Goal: Task Accomplishment & Management: Use online tool/utility

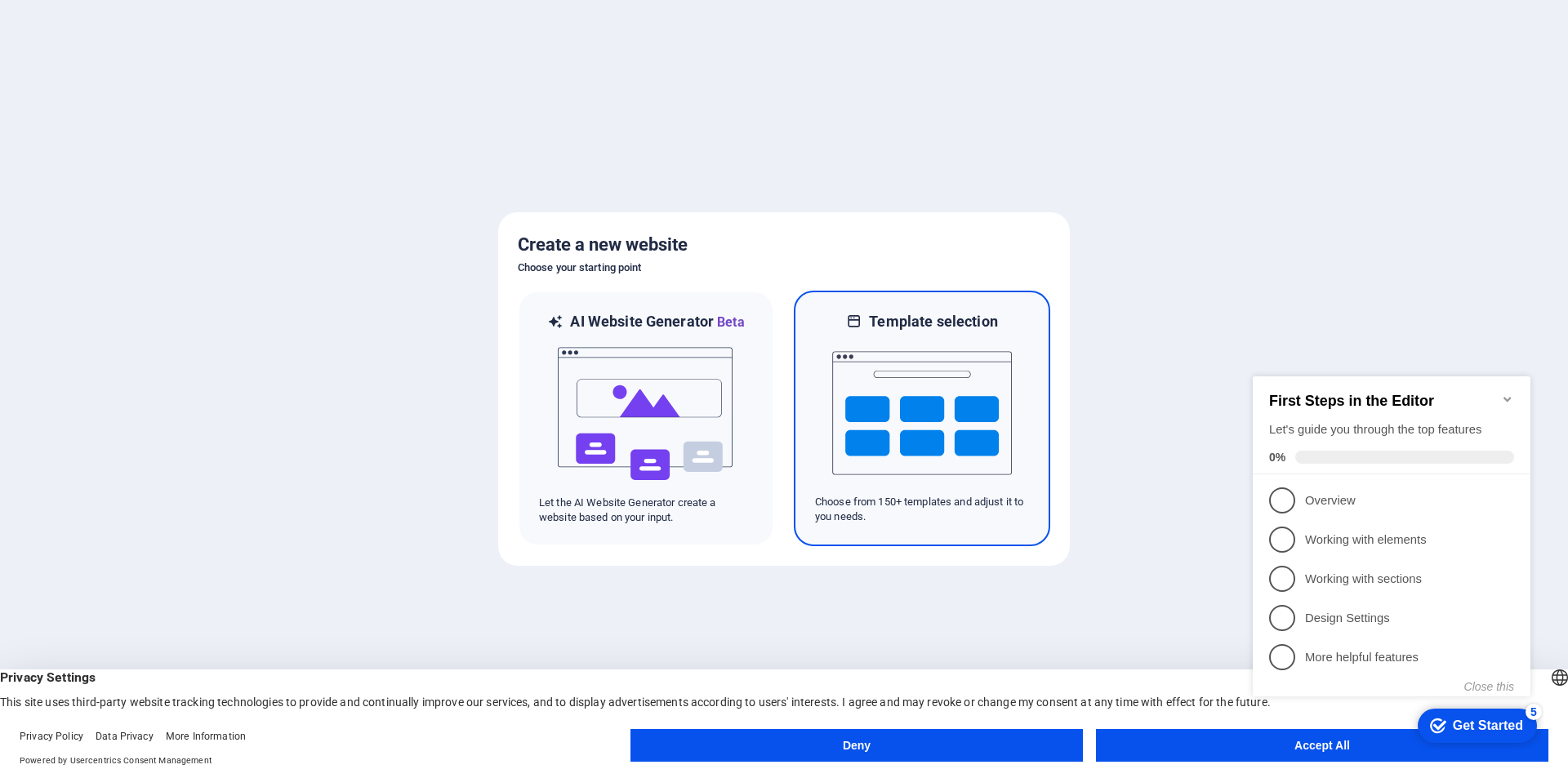
click at [920, 420] on img at bounding box center [922, 413] width 180 height 163
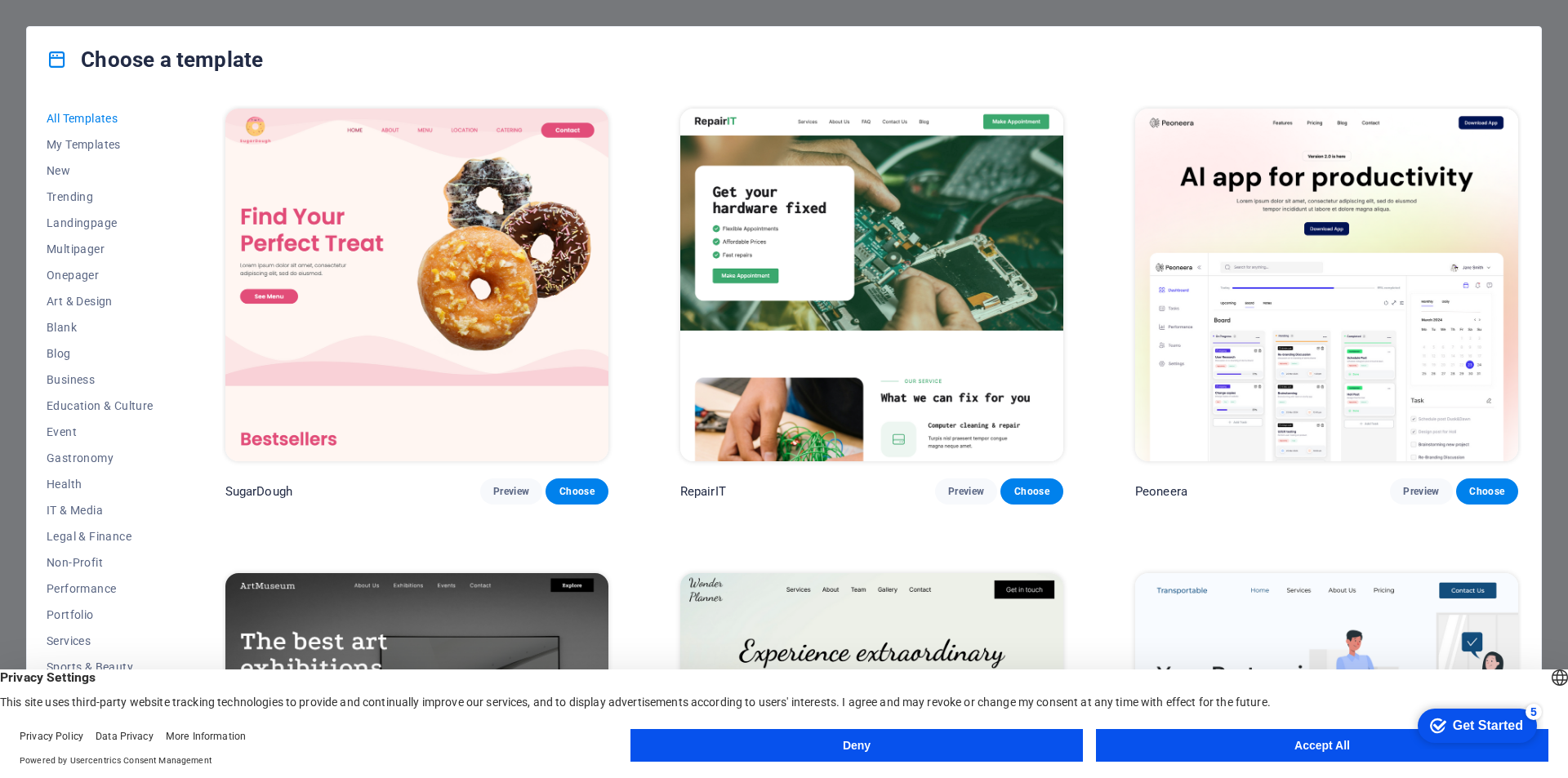
click at [1237, 749] on button "Accept All" at bounding box center [1322, 745] width 452 height 32
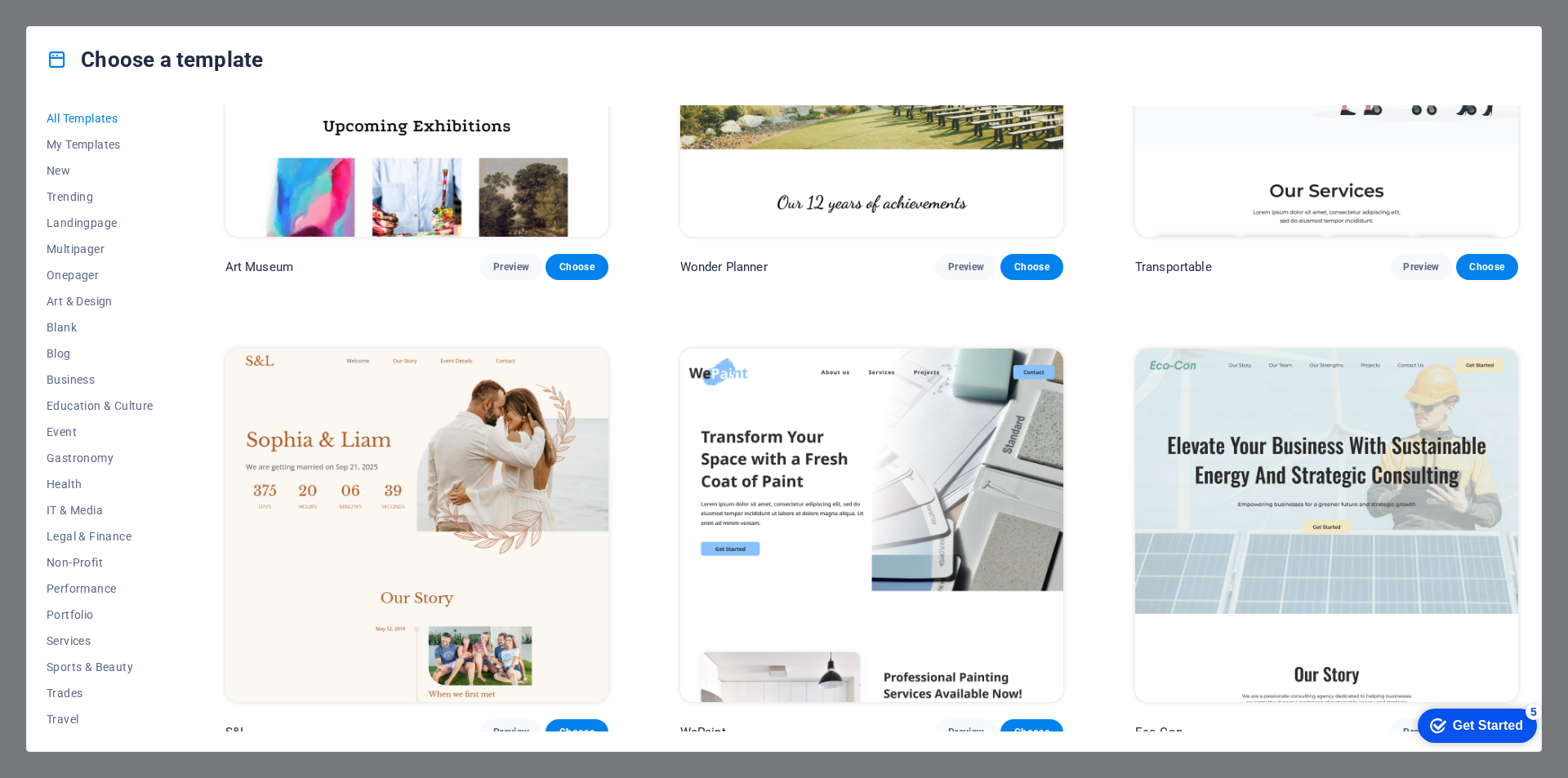
scroll to position [816, 0]
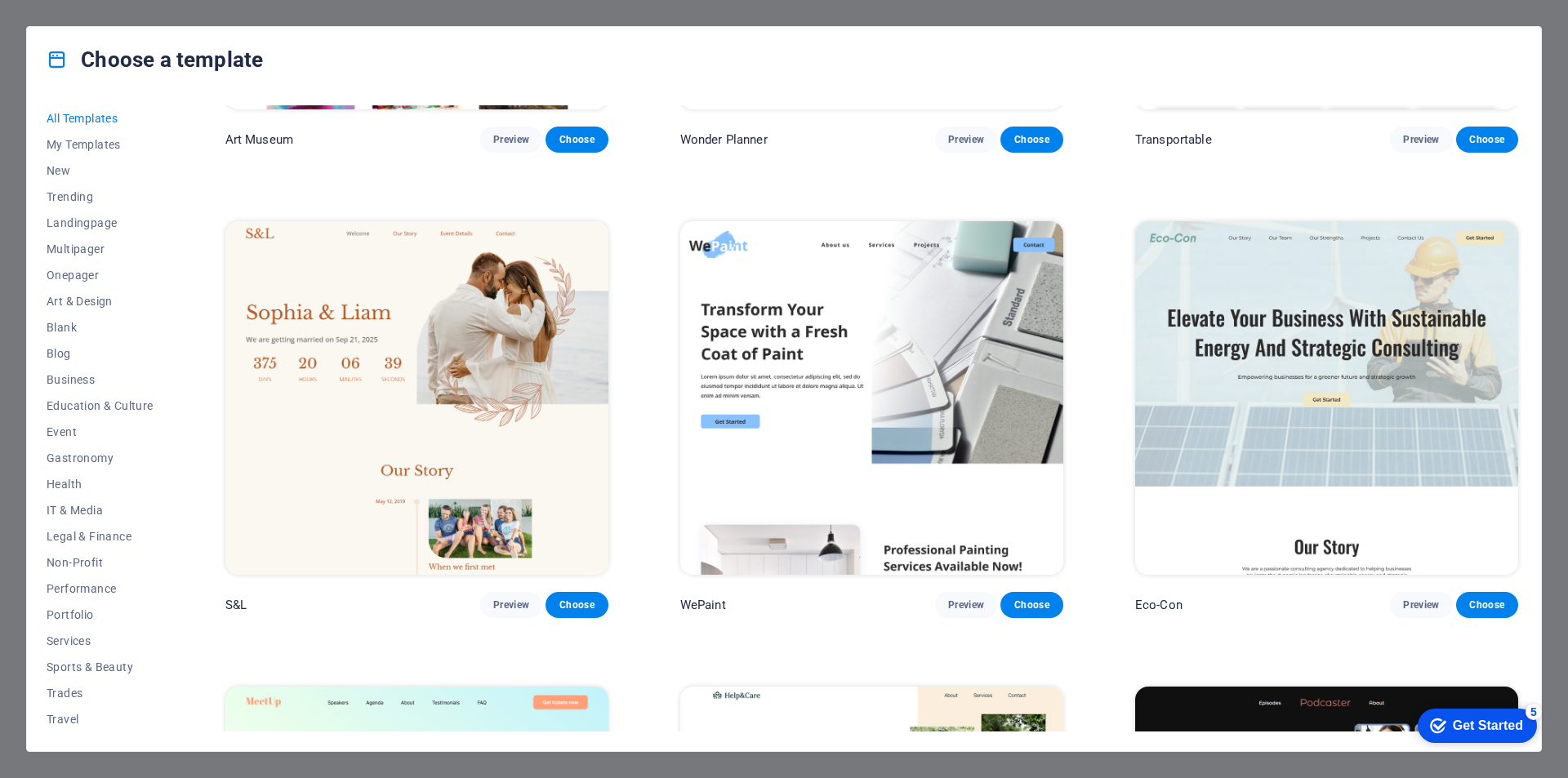
click at [846, 370] on img at bounding box center [871, 397] width 383 height 353
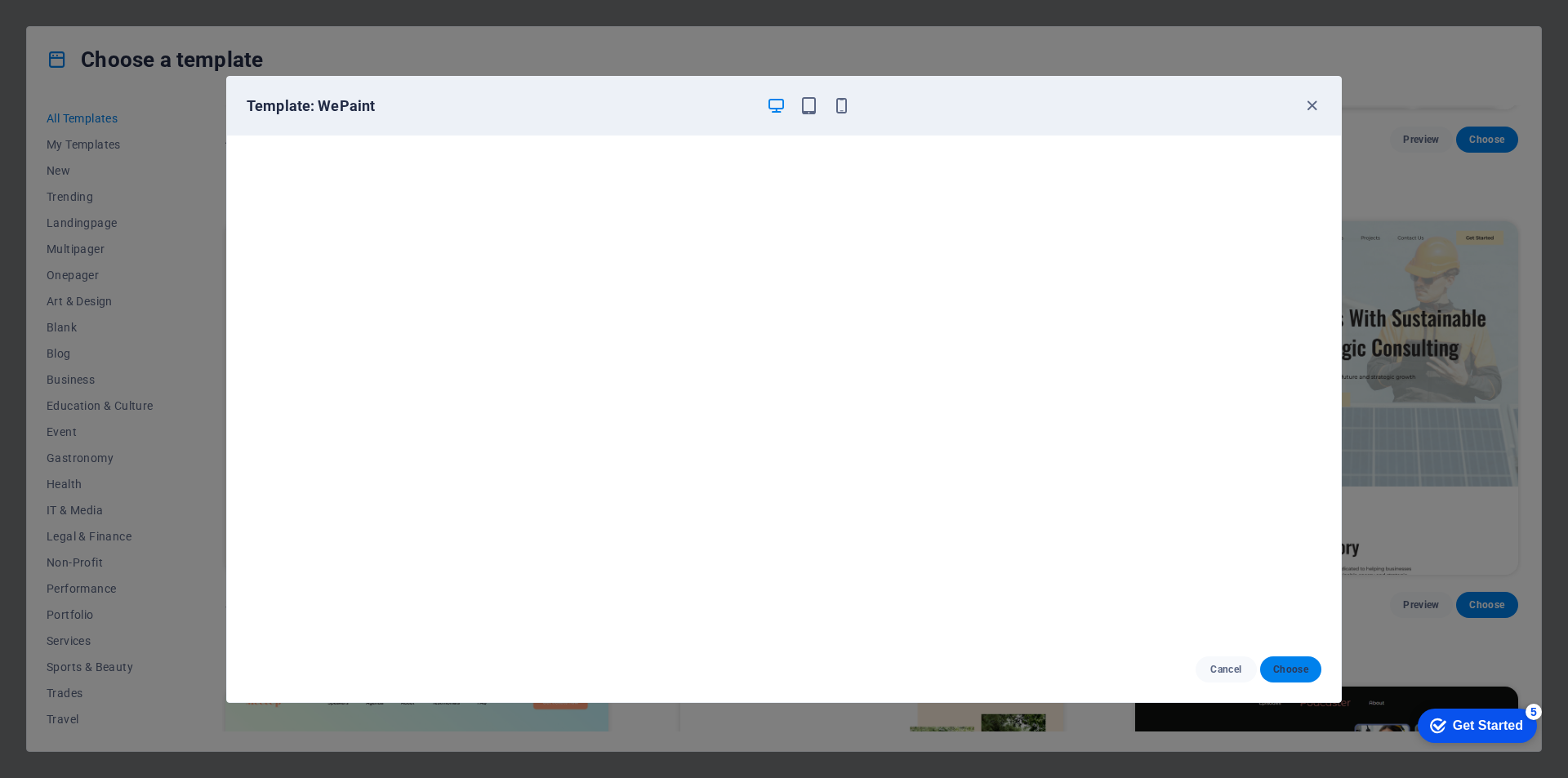
click at [1279, 672] on span "Choose" at bounding box center [1291, 670] width 35 height 13
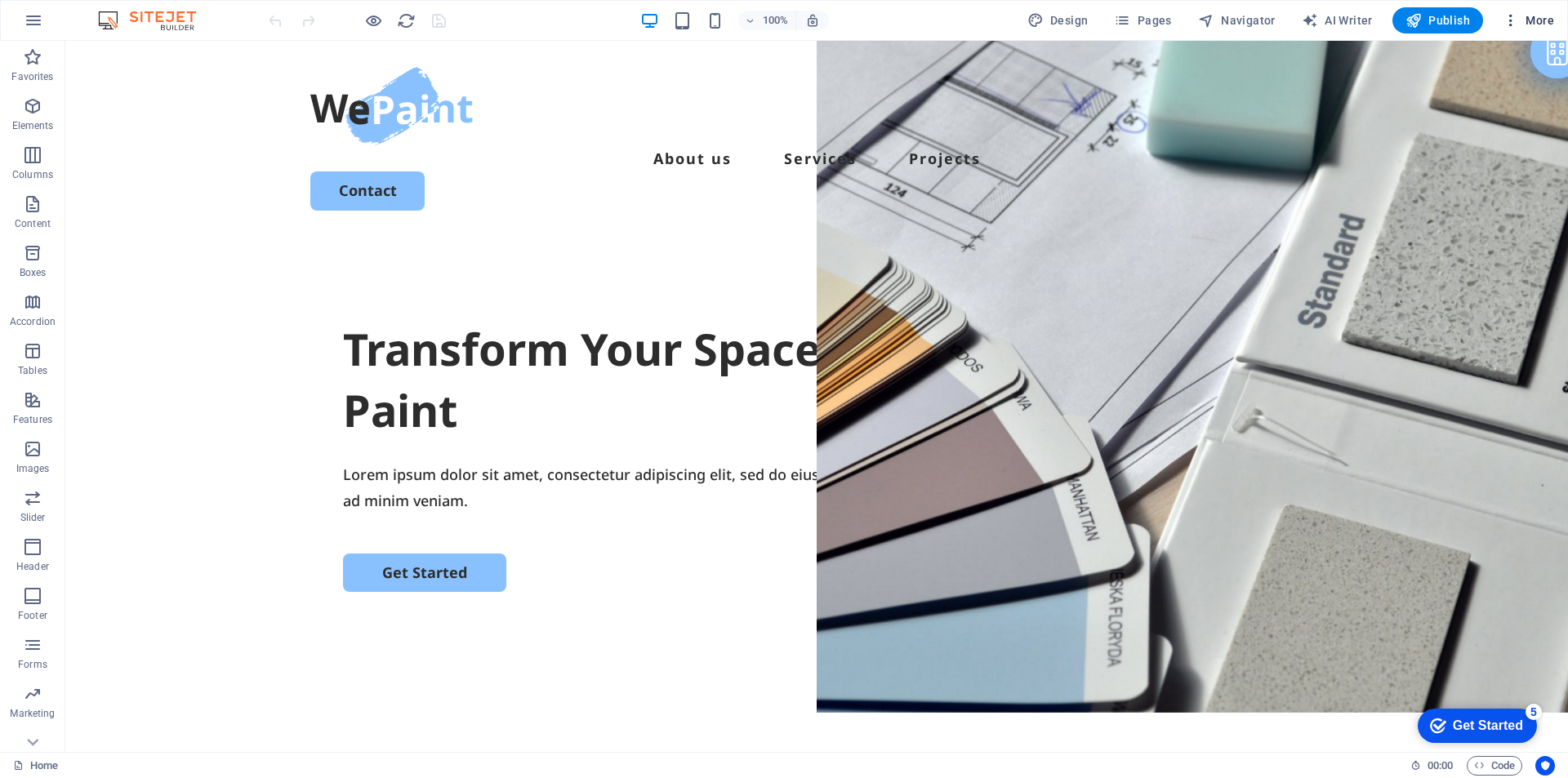
click at [1527, 19] on span "More" at bounding box center [1529, 20] width 52 height 17
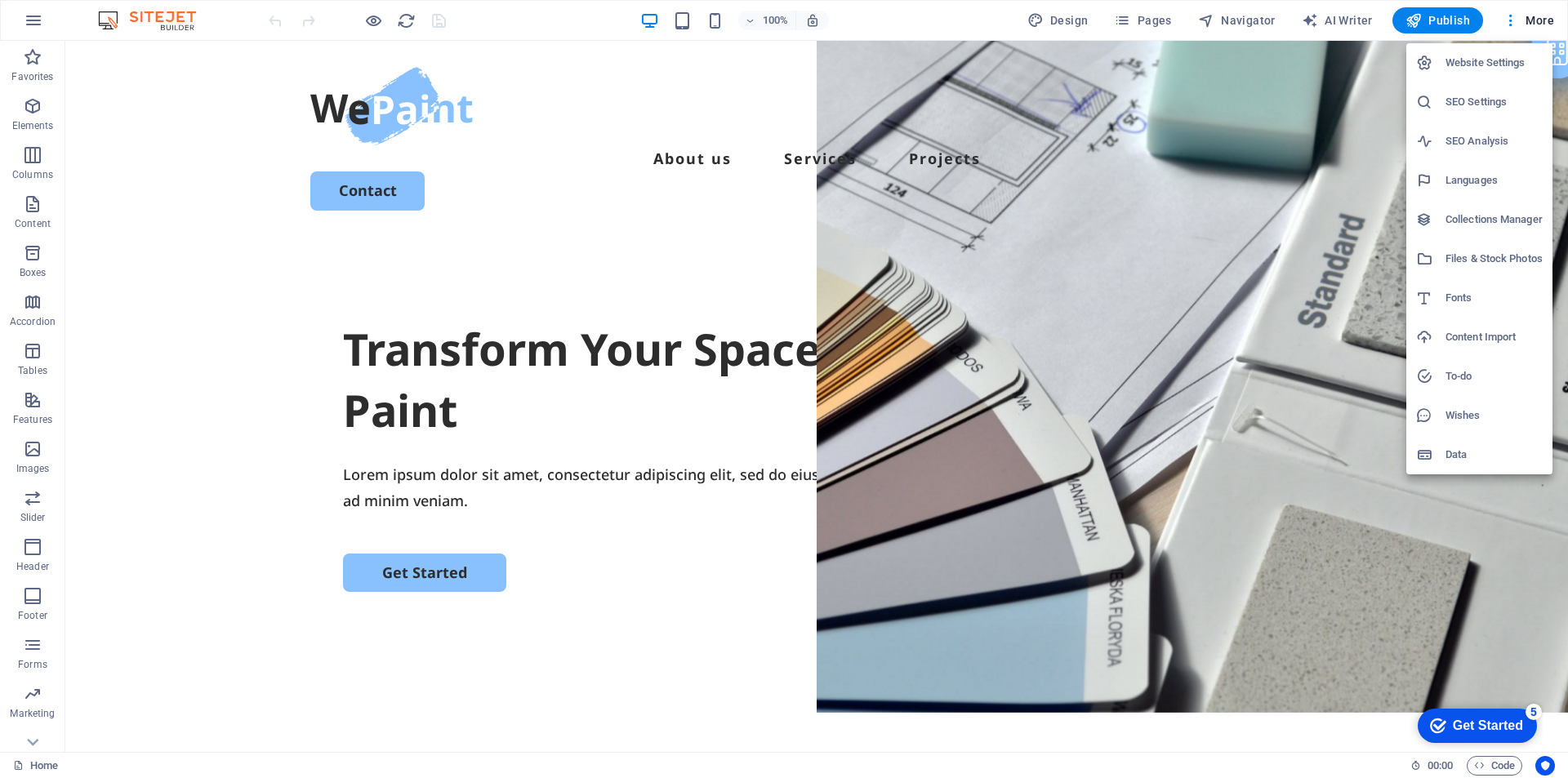
click at [1475, 191] on li "Languages" at bounding box center [1480, 181] width 146 height 39
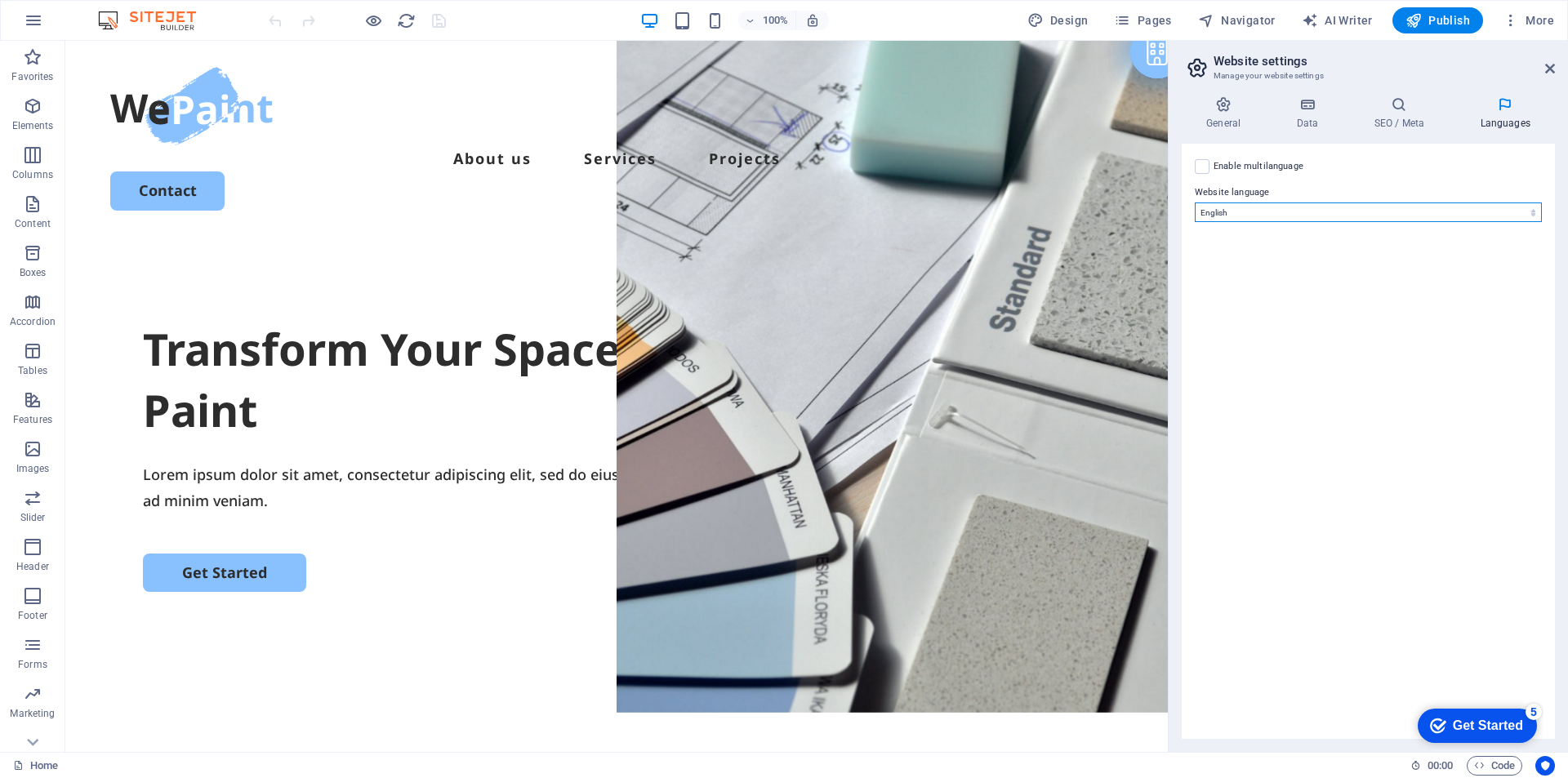
click at [1391, 211] on select "Abkhazian Afar Afrikaans Aymara Akan Albanian Amharic Arabic Aragonese Armenian…" at bounding box center [1369, 212] width 348 height 19
select select "95"
click at [1195, 203] on select "Abkhazian Afar Afrikaans Aymara Akan Albanian Amharic Arabic Aragonese Armenian…" at bounding box center [1369, 212] width 348 height 19
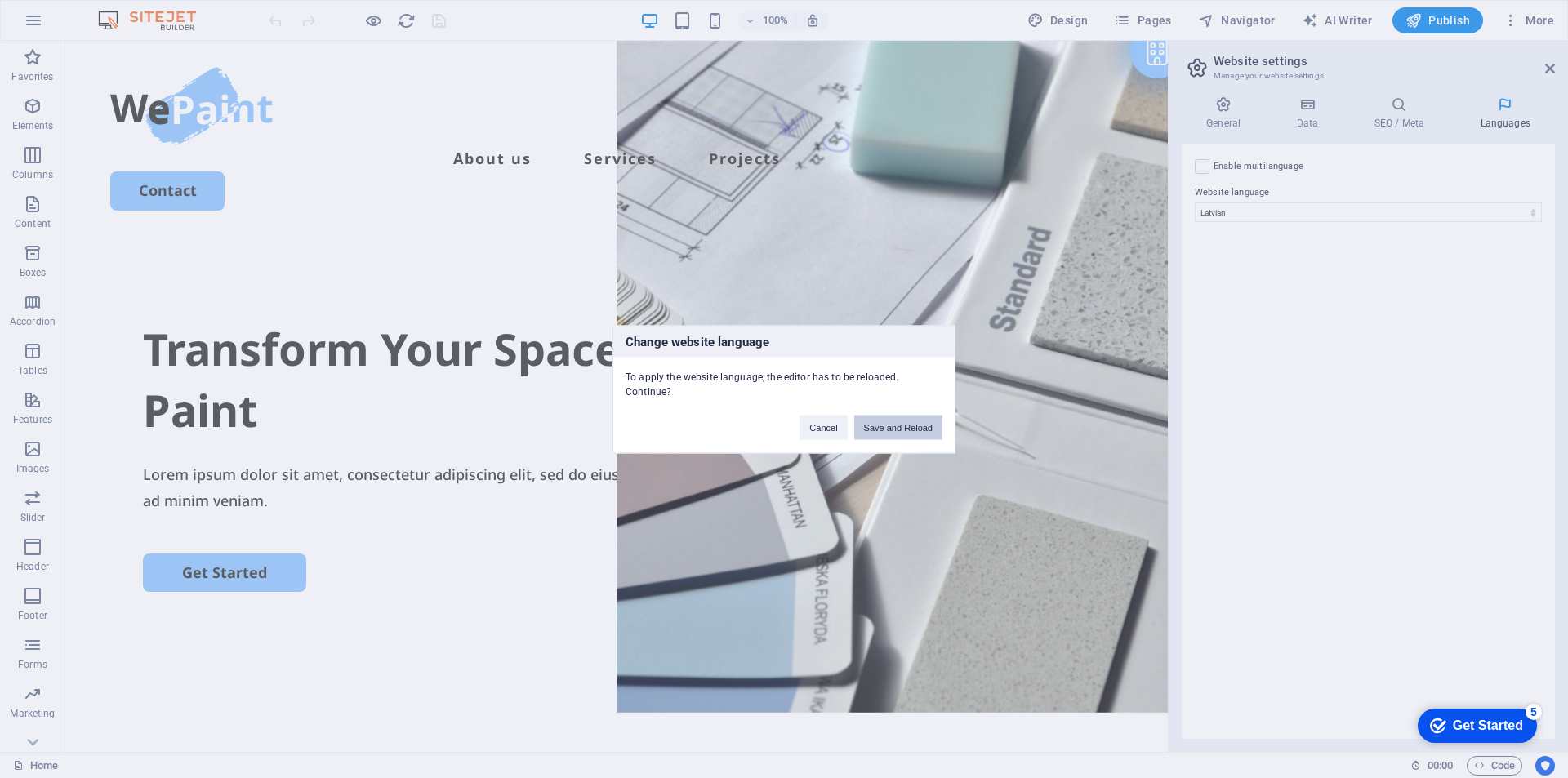
click at [884, 423] on button "Save and Reload" at bounding box center [898, 427] width 88 height 24
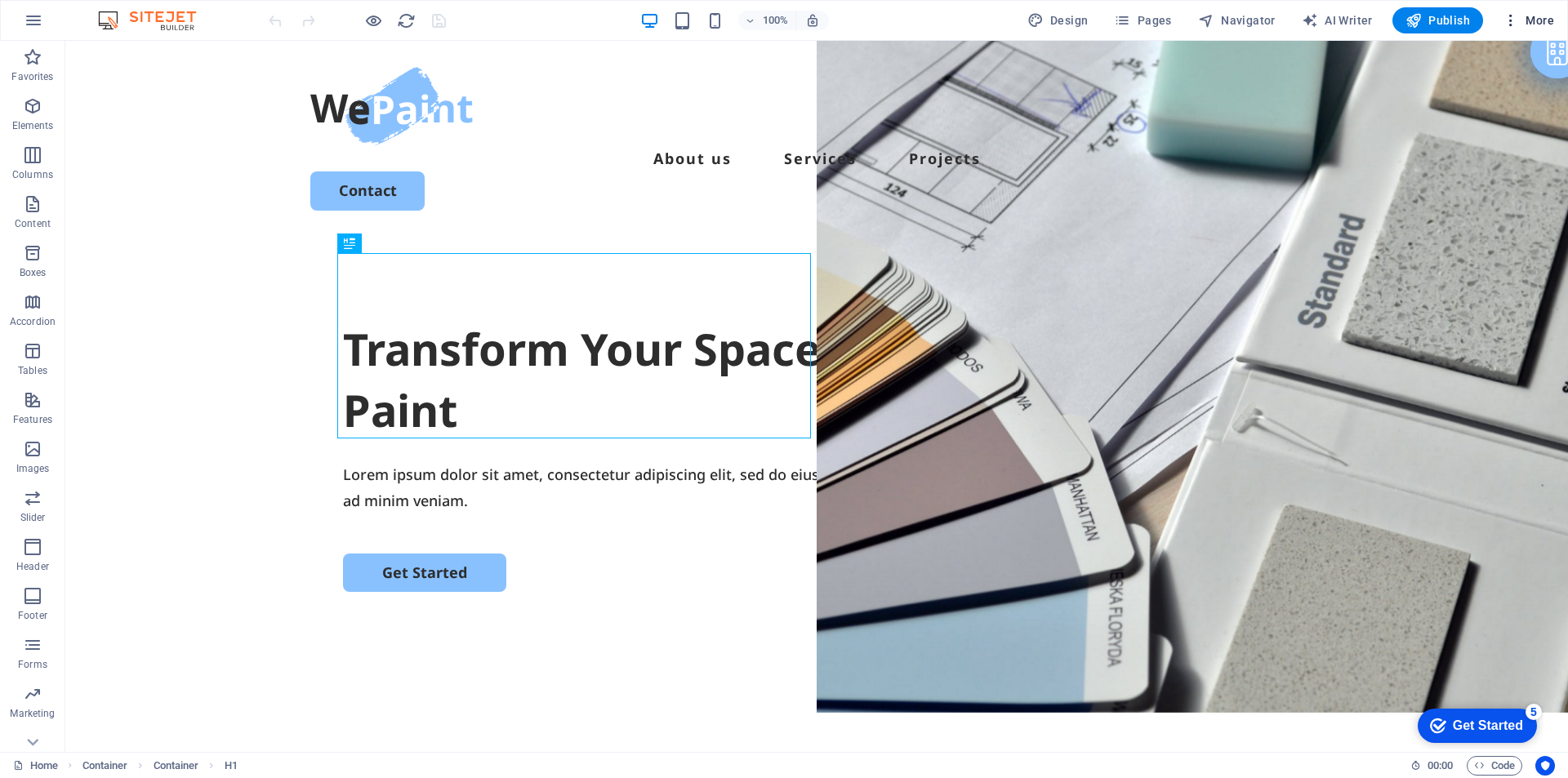
click at [1526, 23] on span "More" at bounding box center [1529, 20] width 52 height 17
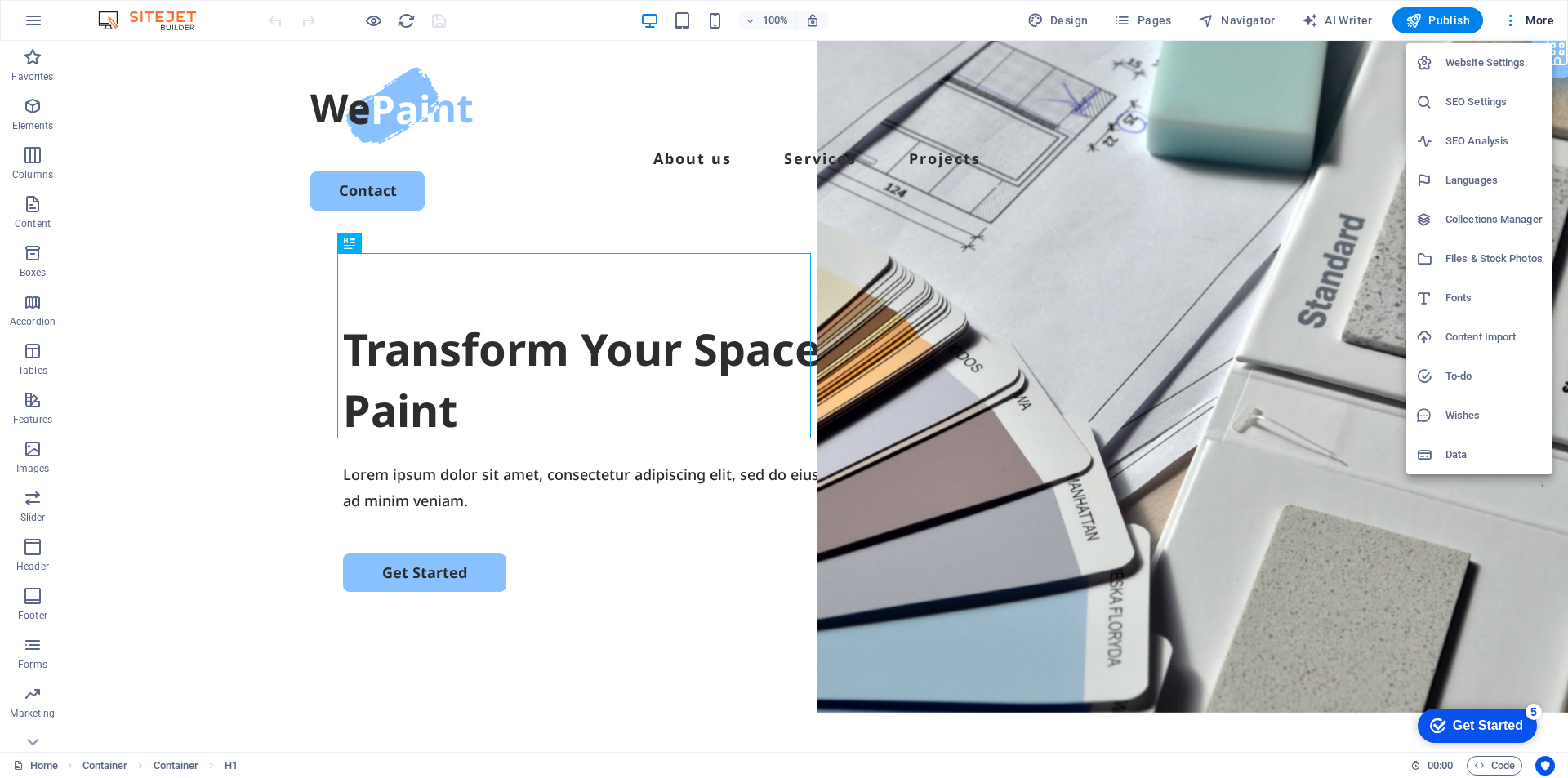
click at [1488, 182] on h6 "Languages" at bounding box center [1494, 180] width 97 height 19
select select "95"
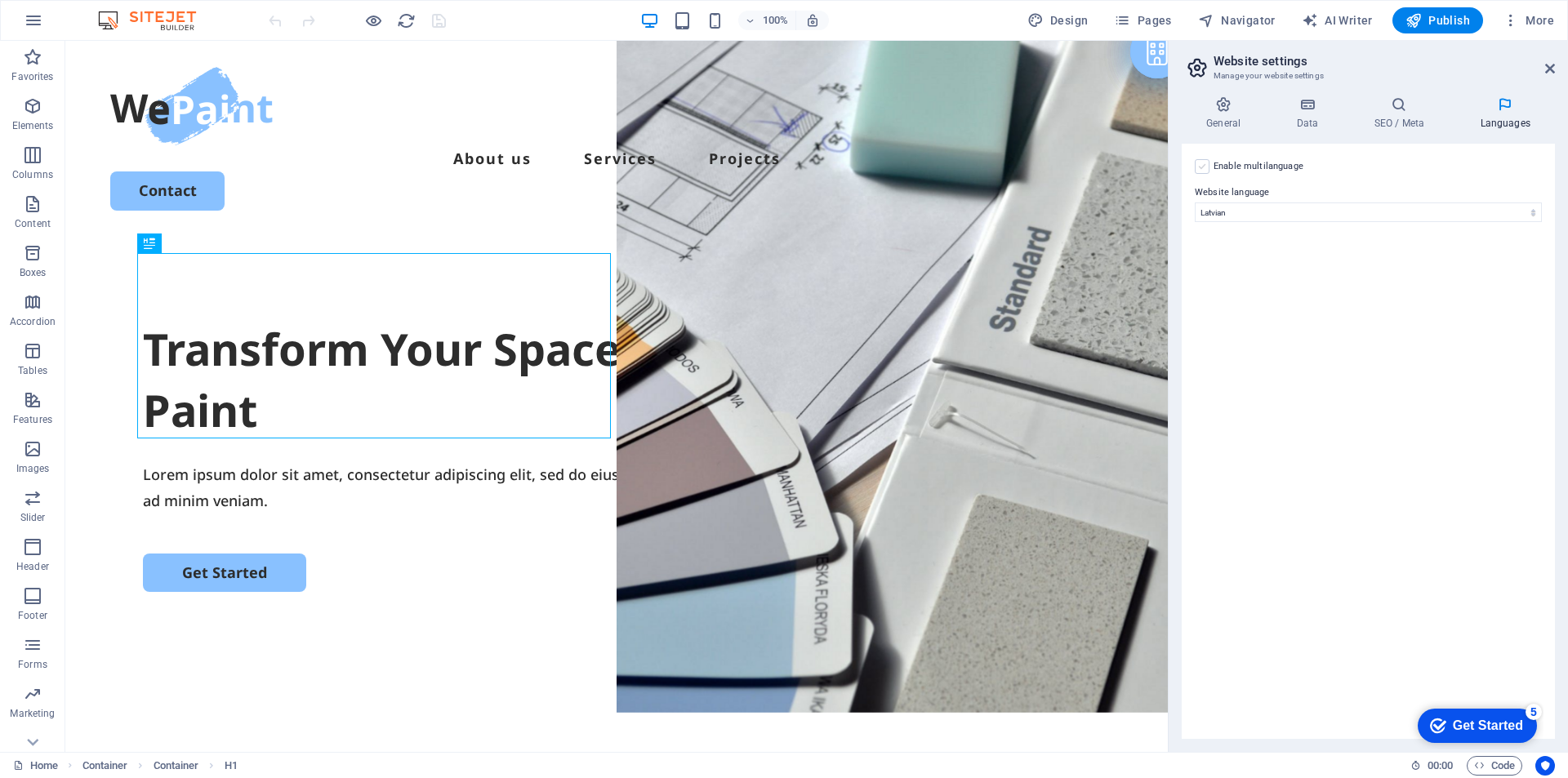
click at [1209, 163] on label at bounding box center [1203, 167] width 15 height 15
click at [0, 0] on input "Enable multilanguage To disable multilanguage delete all languages until only o…" at bounding box center [0, 0] width 0 height 0
click at [1302, 293] on select "Abkhazian Afar Afrikaans Aymara Akan Albanian Amharic Arabic Aragonese Armenian…" at bounding box center [1369, 291] width 272 height 19
select select "1"
click at [1233, 282] on select "Abkhazian Afar Afrikaans Aymara Akan Albanian Amharic Arabic Aragonese Armenian…" at bounding box center [1369, 291] width 272 height 19
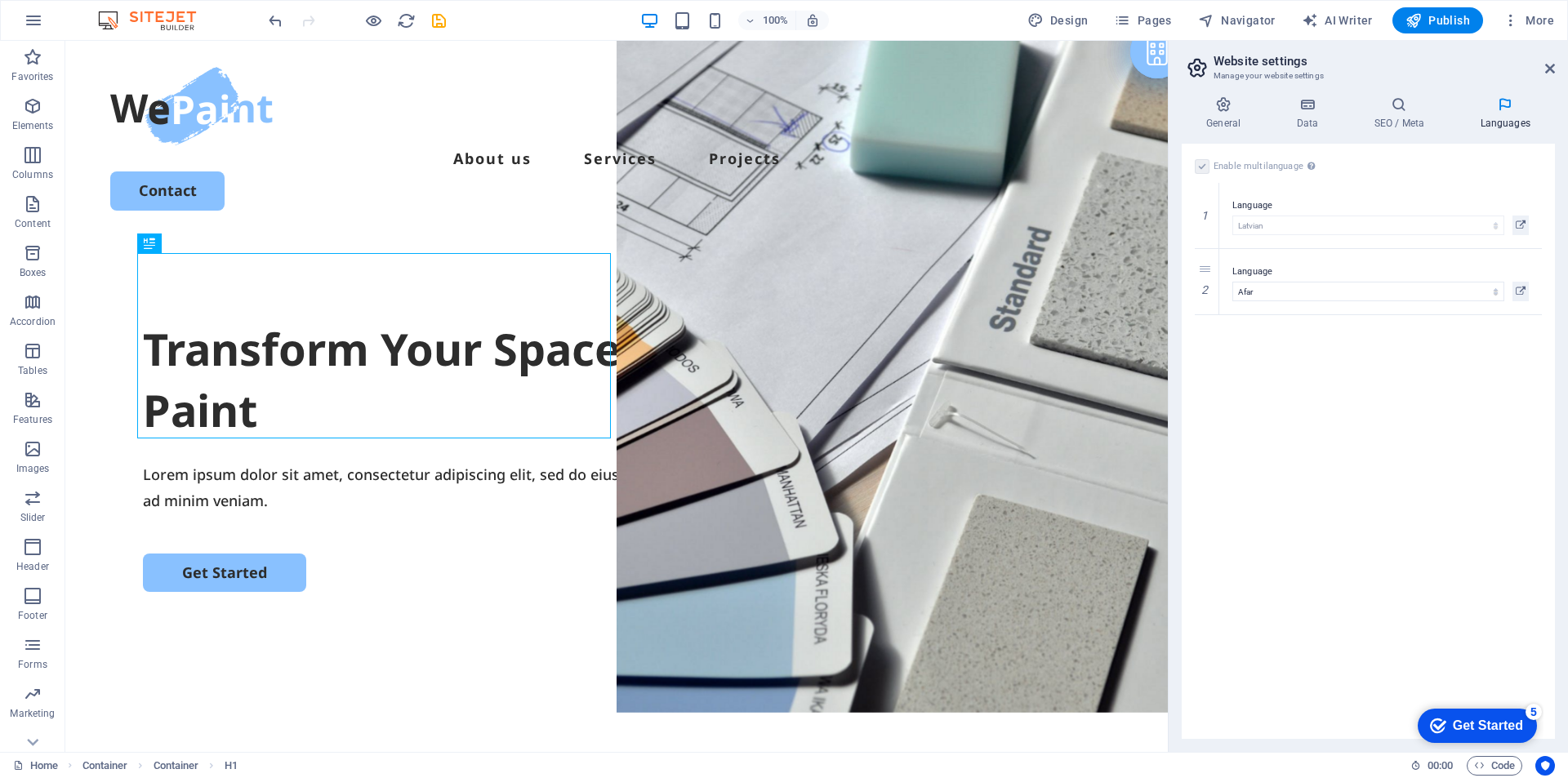
click at [1453, 729] on div "Get Started" at bounding box center [1488, 726] width 70 height 15
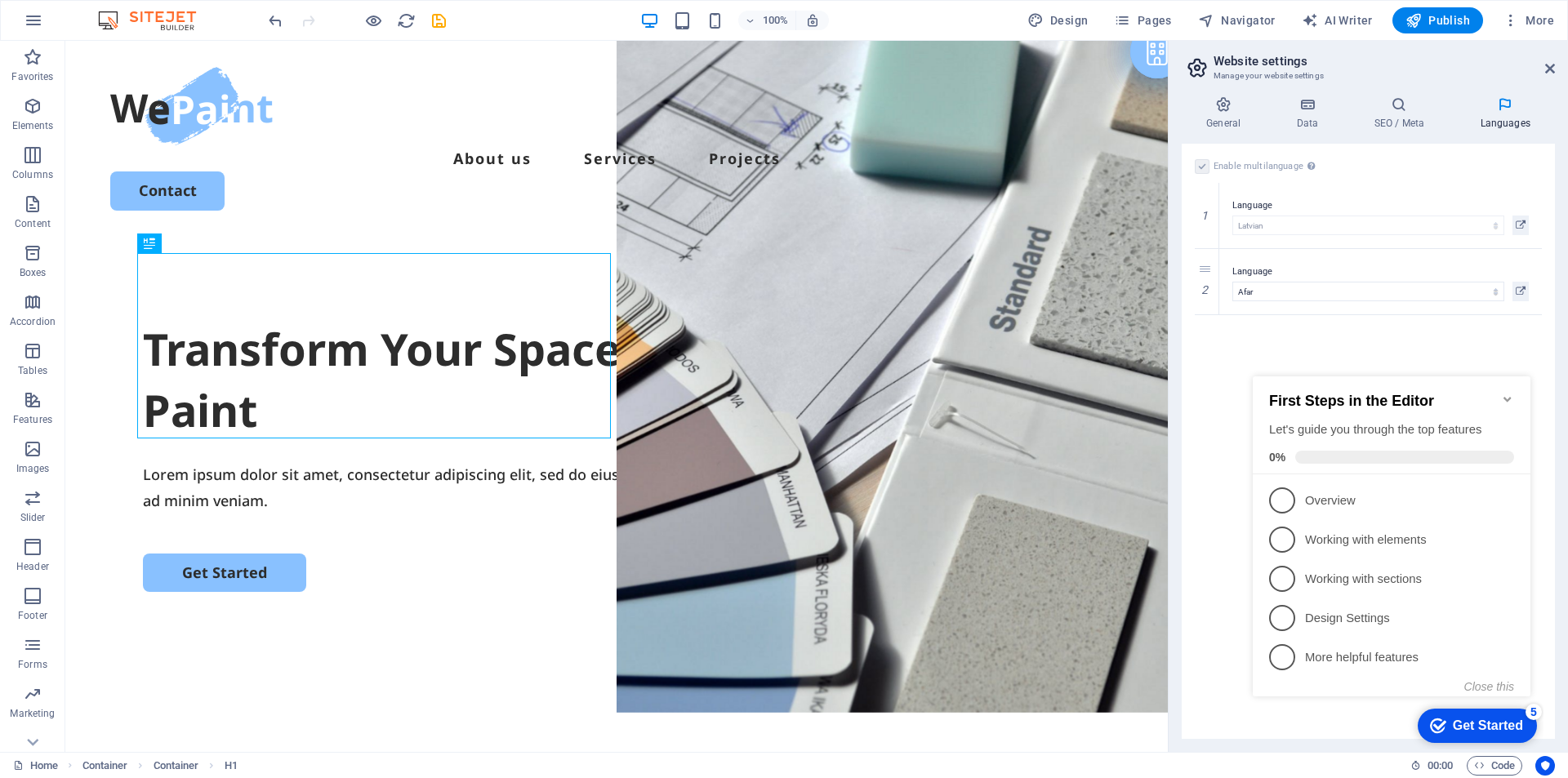
click at [1226, 338] on div "Enable multilanguage To disable multilanguage delete all languages until only o…" at bounding box center [1369, 441] width 373 height 596
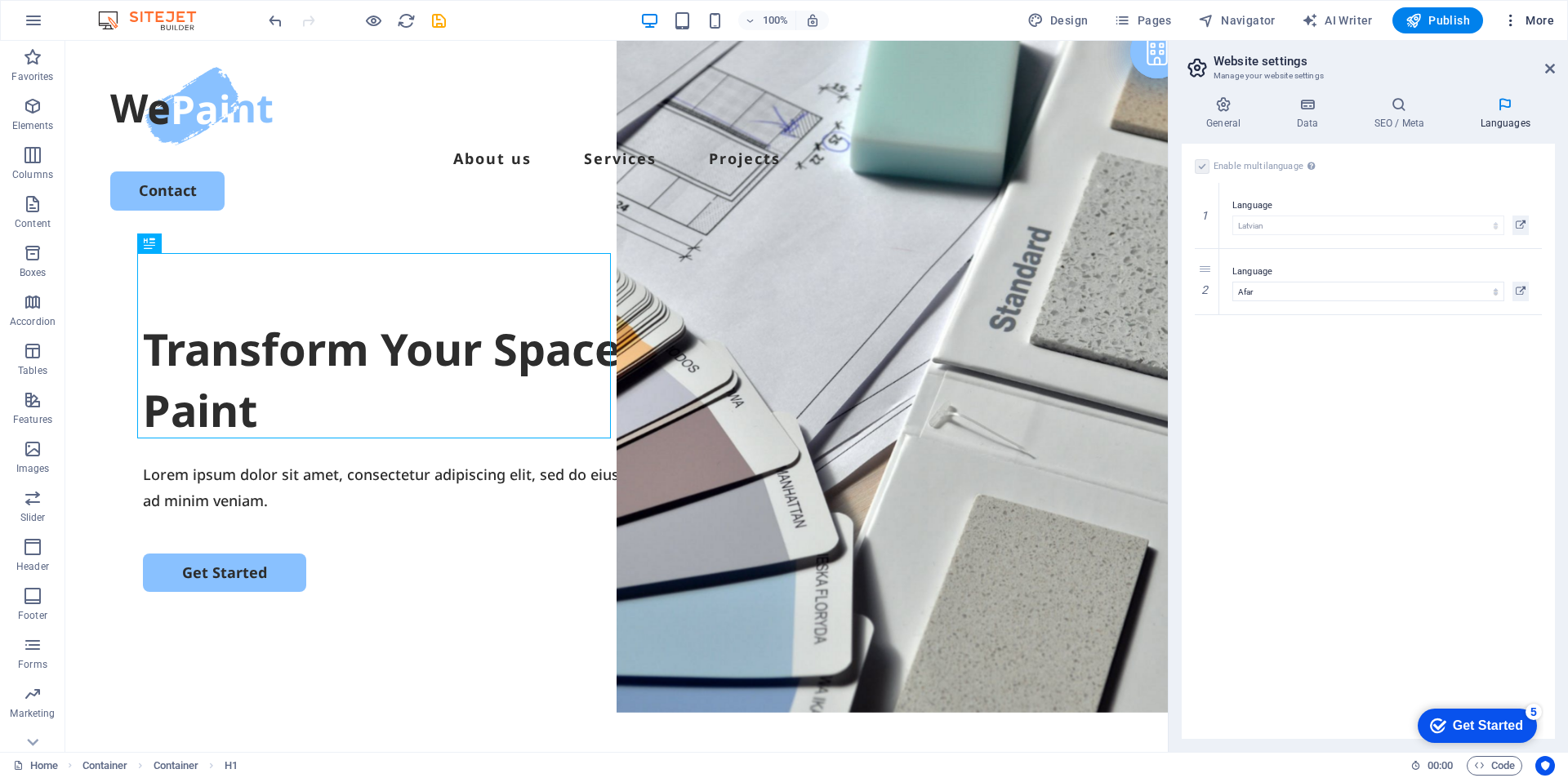
click at [1524, 23] on span "More" at bounding box center [1529, 20] width 52 height 17
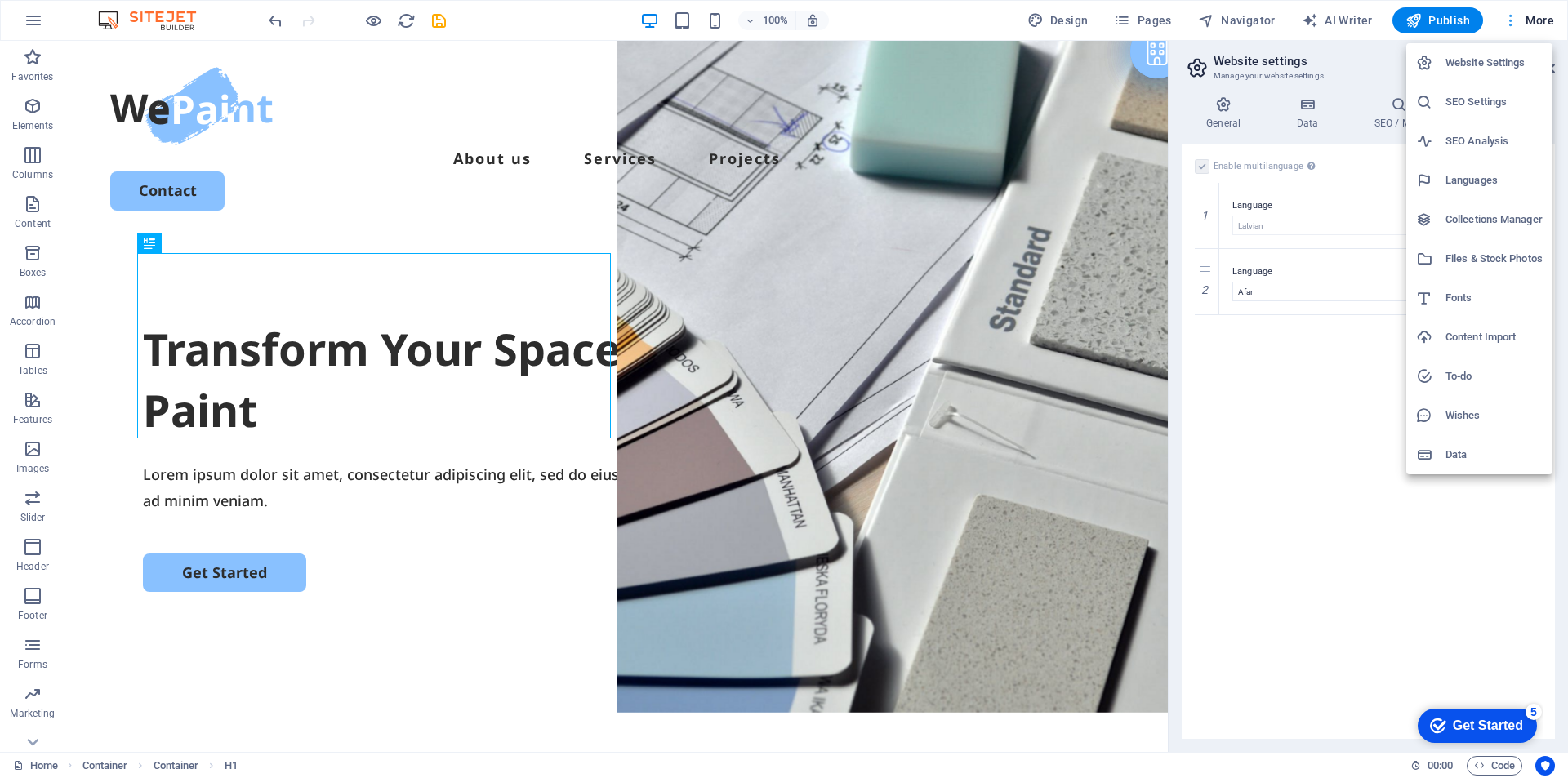
click at [1524, 23] on div at bounding box center [784, 389] width 1568 height 778
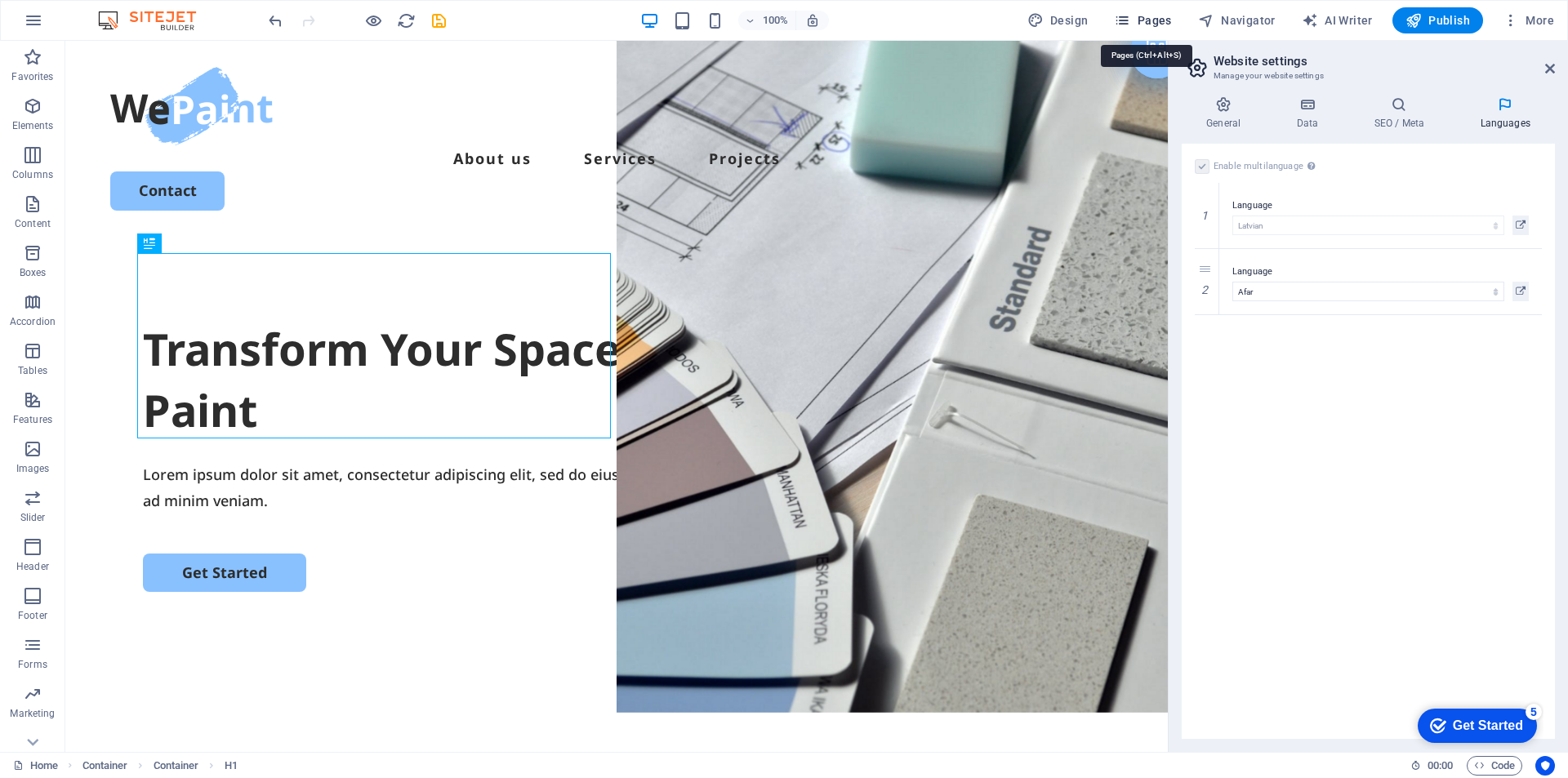
click at [1147, 16] on span "Pages" at bounding box center [1143, 20] width 57 height 17
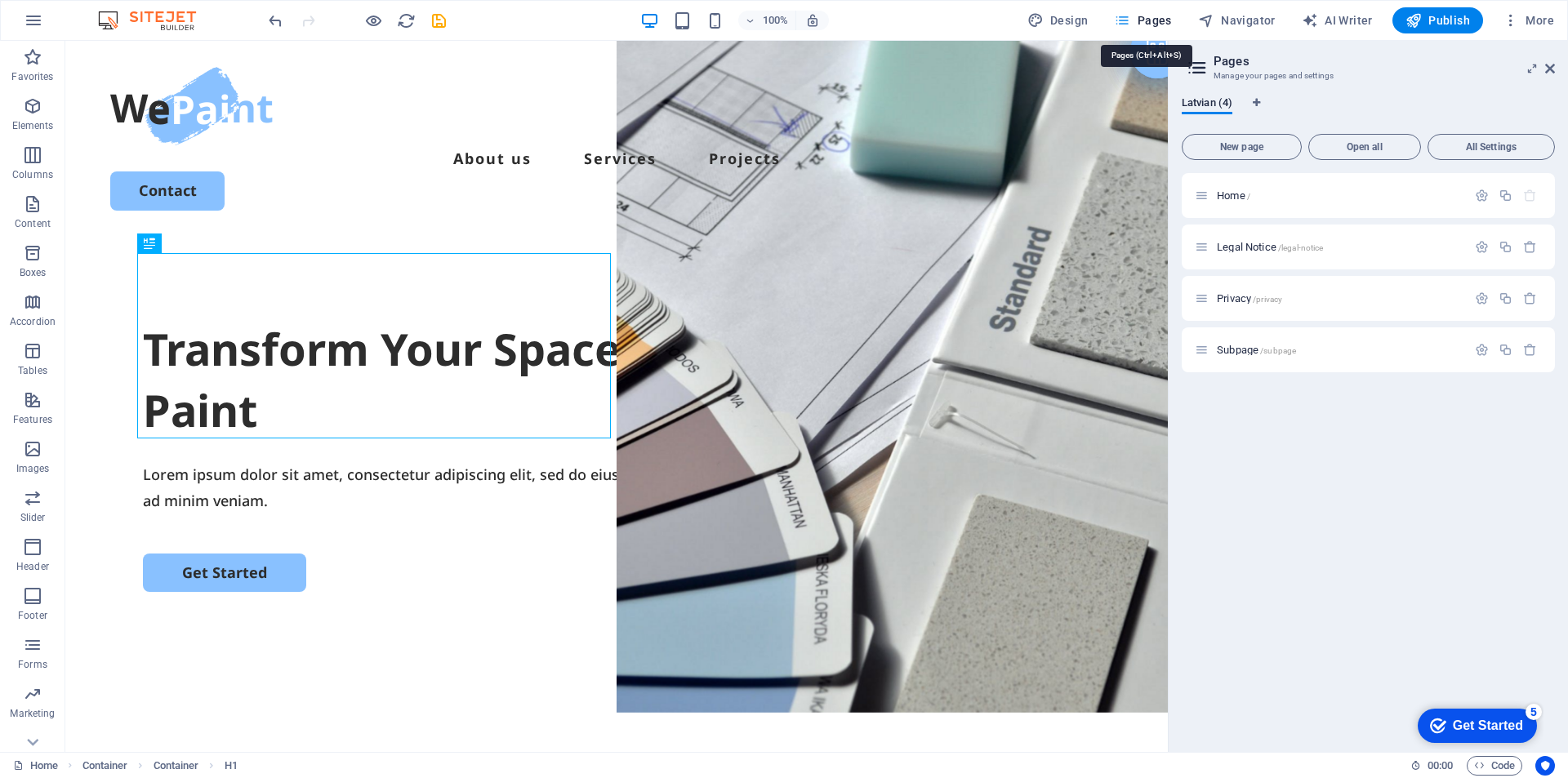
click at [1147, 16] on span "Pages" at bounding box center [1143, 20] width 57 height 17
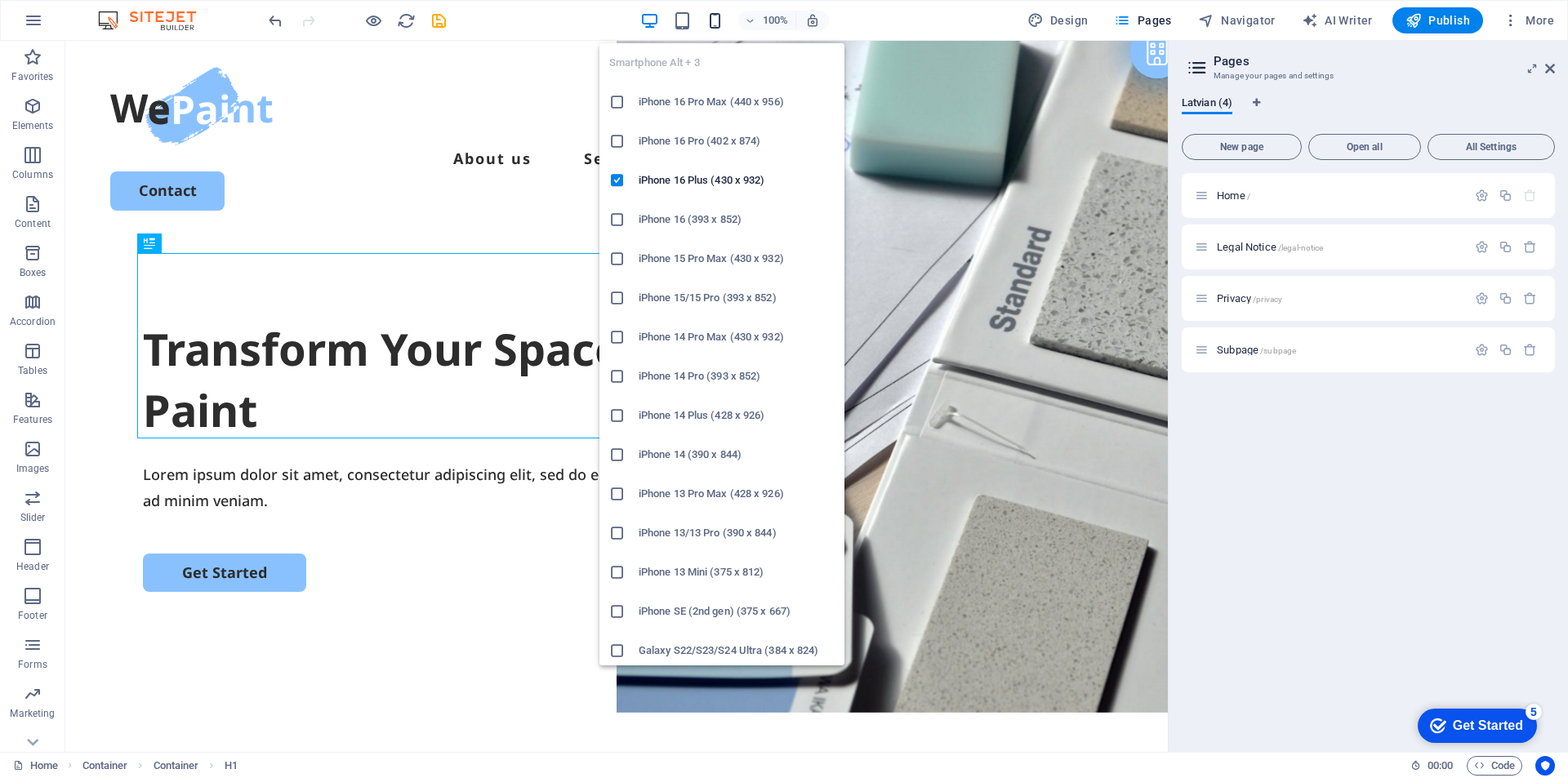
click at [714, 22] on icon "button" at bounding box center [715, 20] width 19 height 19
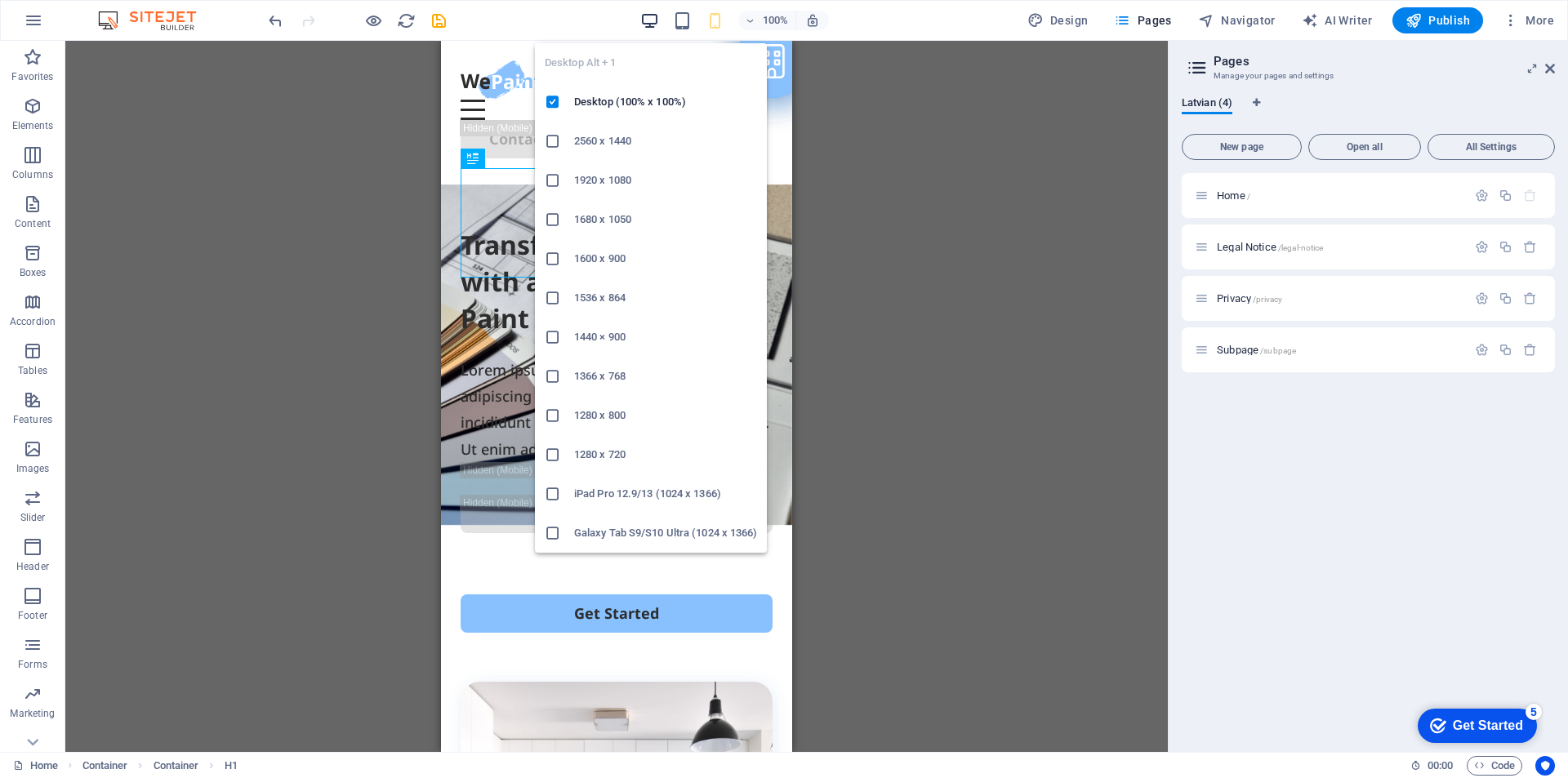
click at [652, 24] on icon "button" at bounding box center [650, 20] width 19 height 19
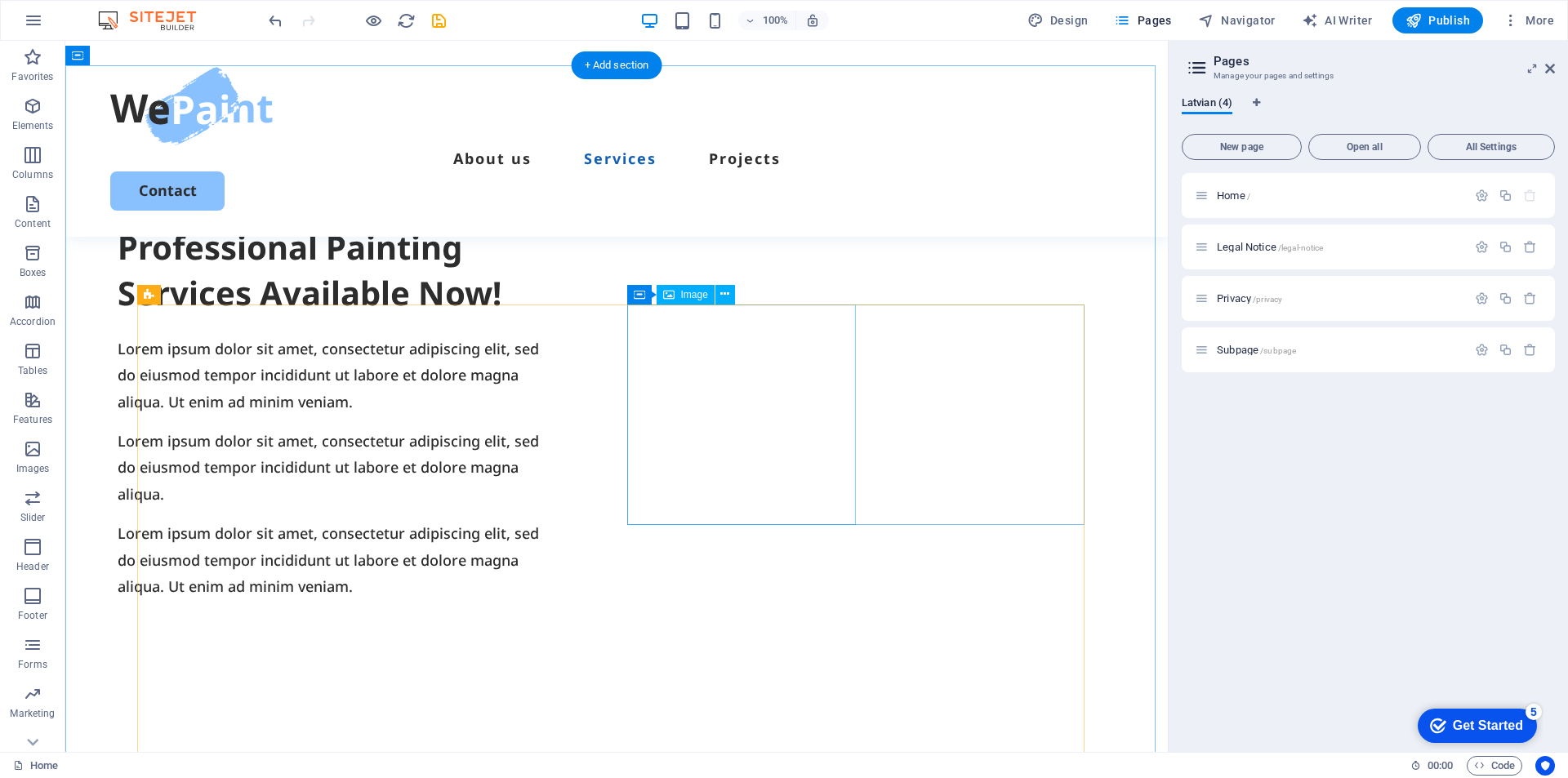
scroll to position [1306, 0]
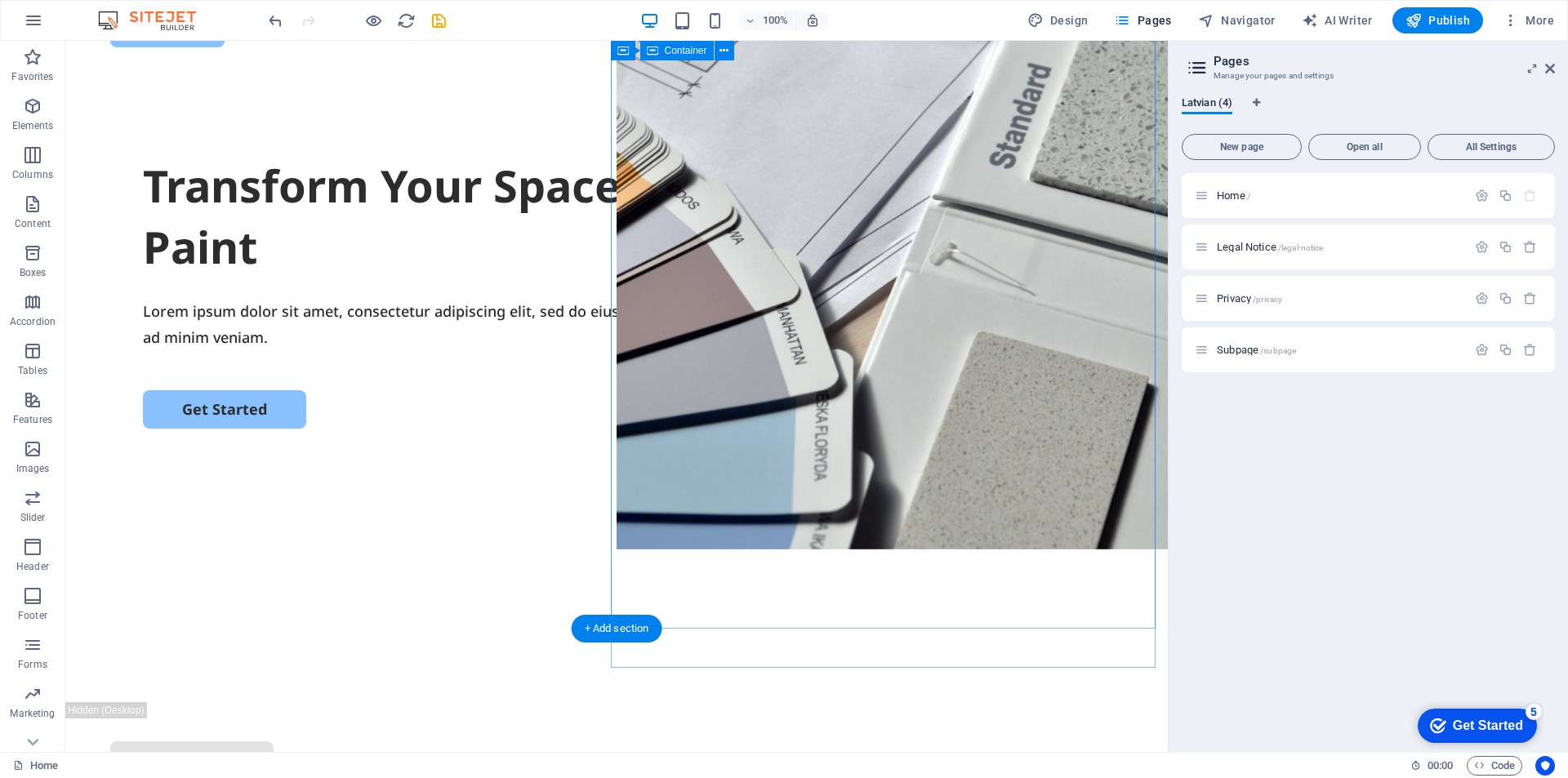
scroll to position [0, 0]
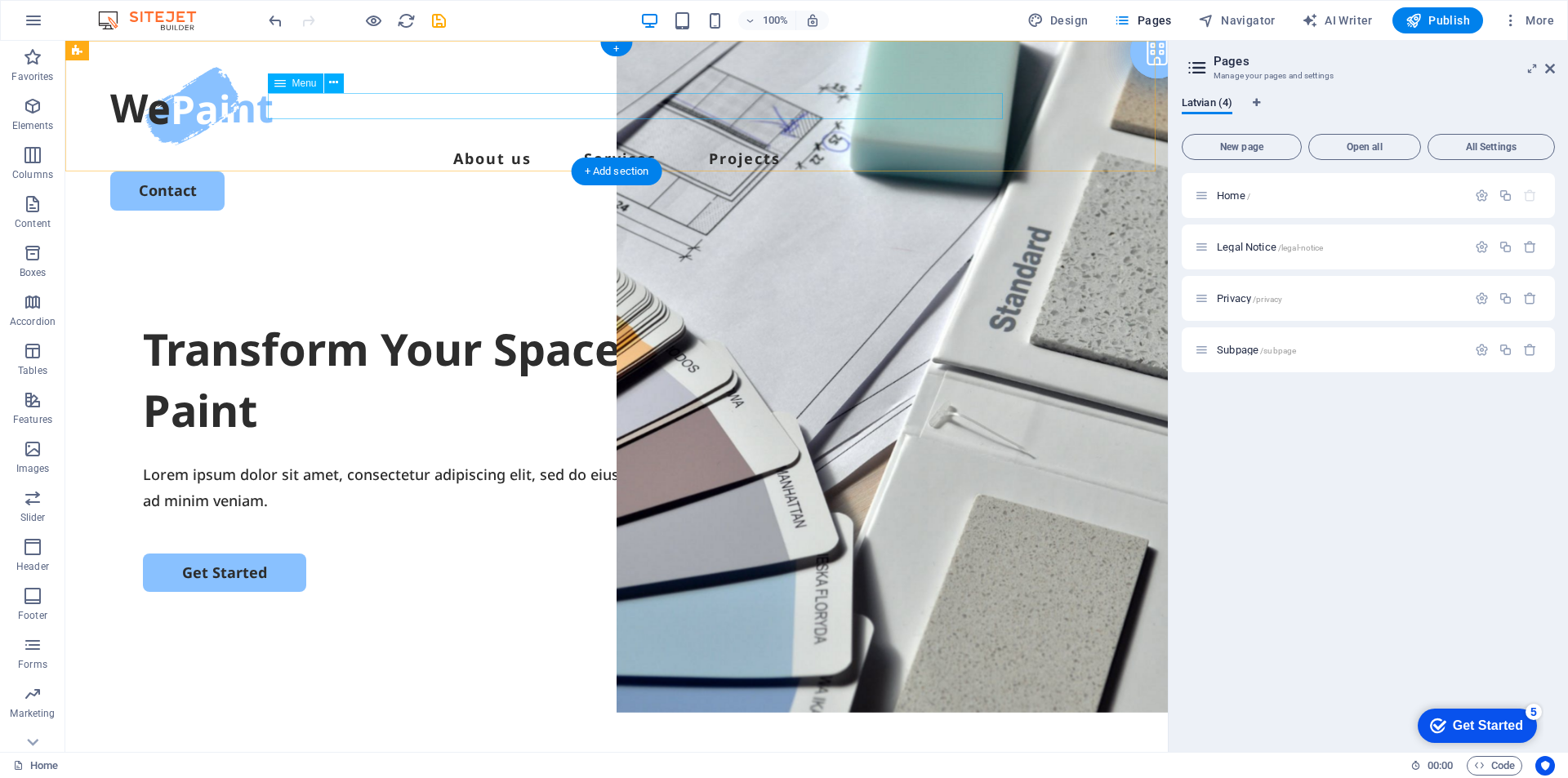
click at [910, 145] on nav "About us Services Projects" at bounding box center [616, 158] width 1013 height 26
click at [332, 81] on icon at bounding box center [334, 82] width 9 height 18
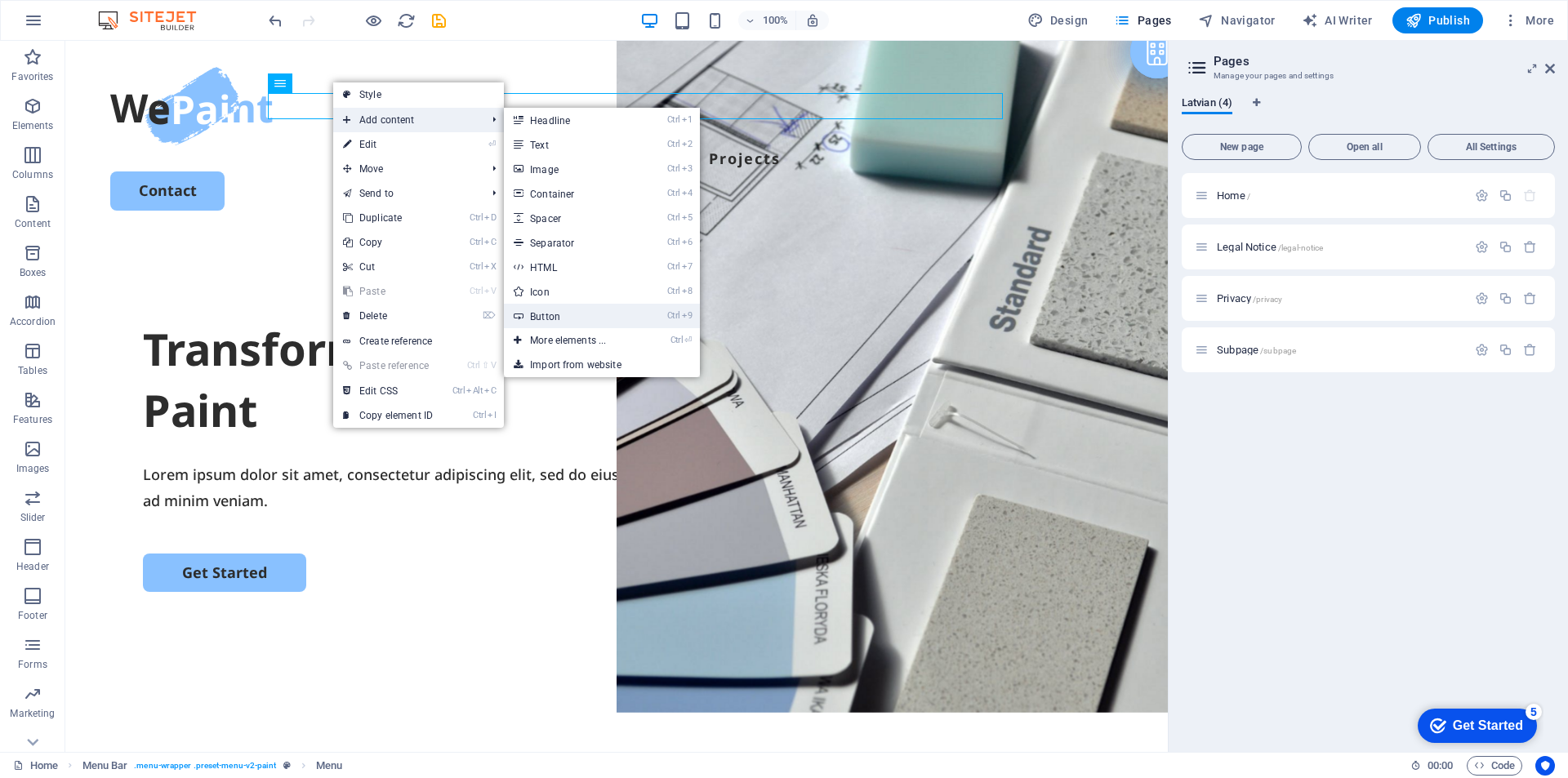
drag, startPoint x: 386, startPoint y: 118, endPoint x: 571, endPoint y: 313, distance: 268.8
click at [504, 132] on li "Add content Ctrl 1 Headline Ctrl 2 Text Ctrl 3 Image Ctrl 4 Container Ctrl 5 Sp…" at bounding box center [419, 119] width 171 height 24
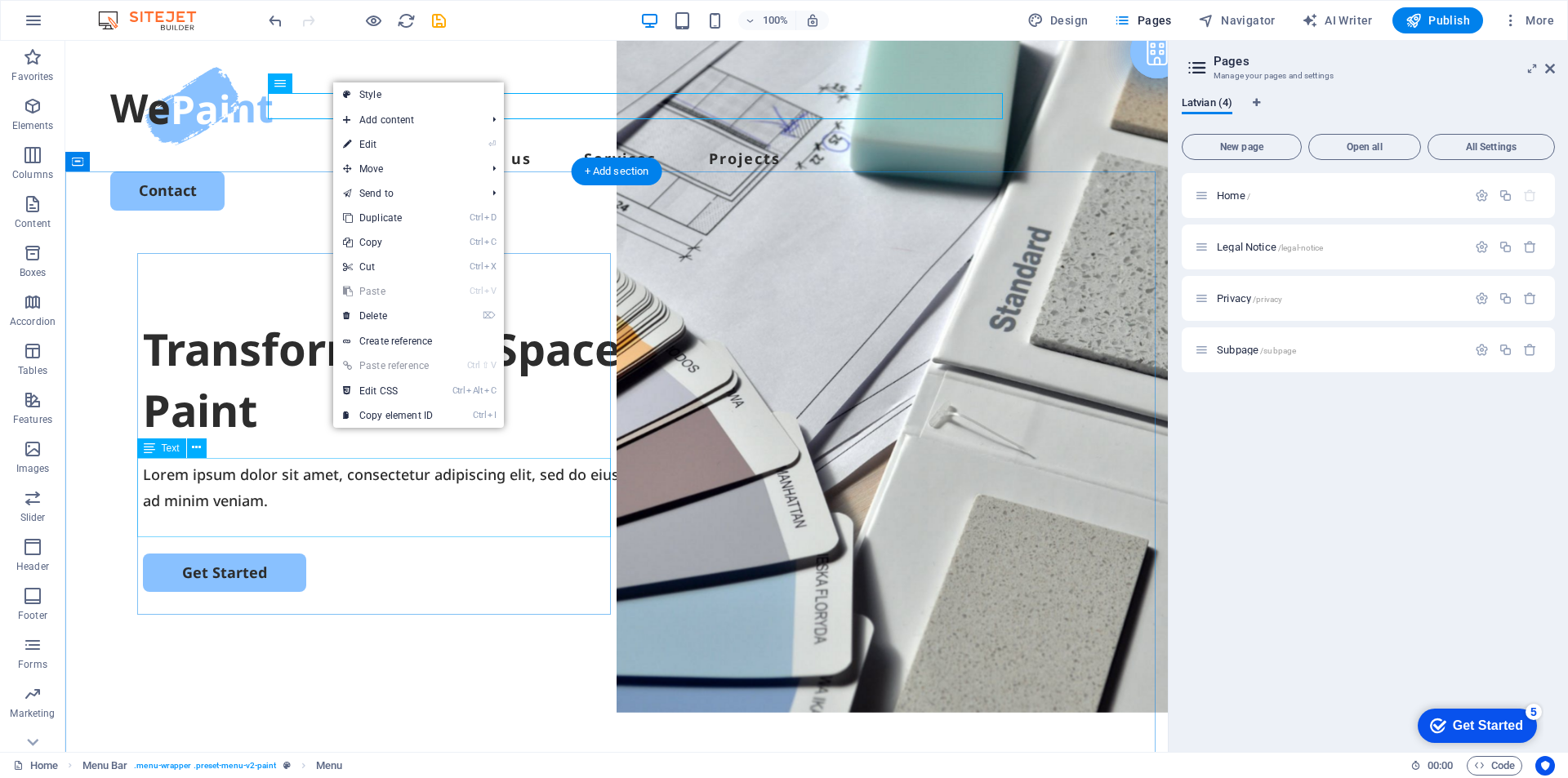
click at [499, 510] on div "Lorem ipsum dolor sit amet, consectetur adipiscing elit, sed do eiusmod tempor …" at bounding box center [616, 487] width 948 height 53
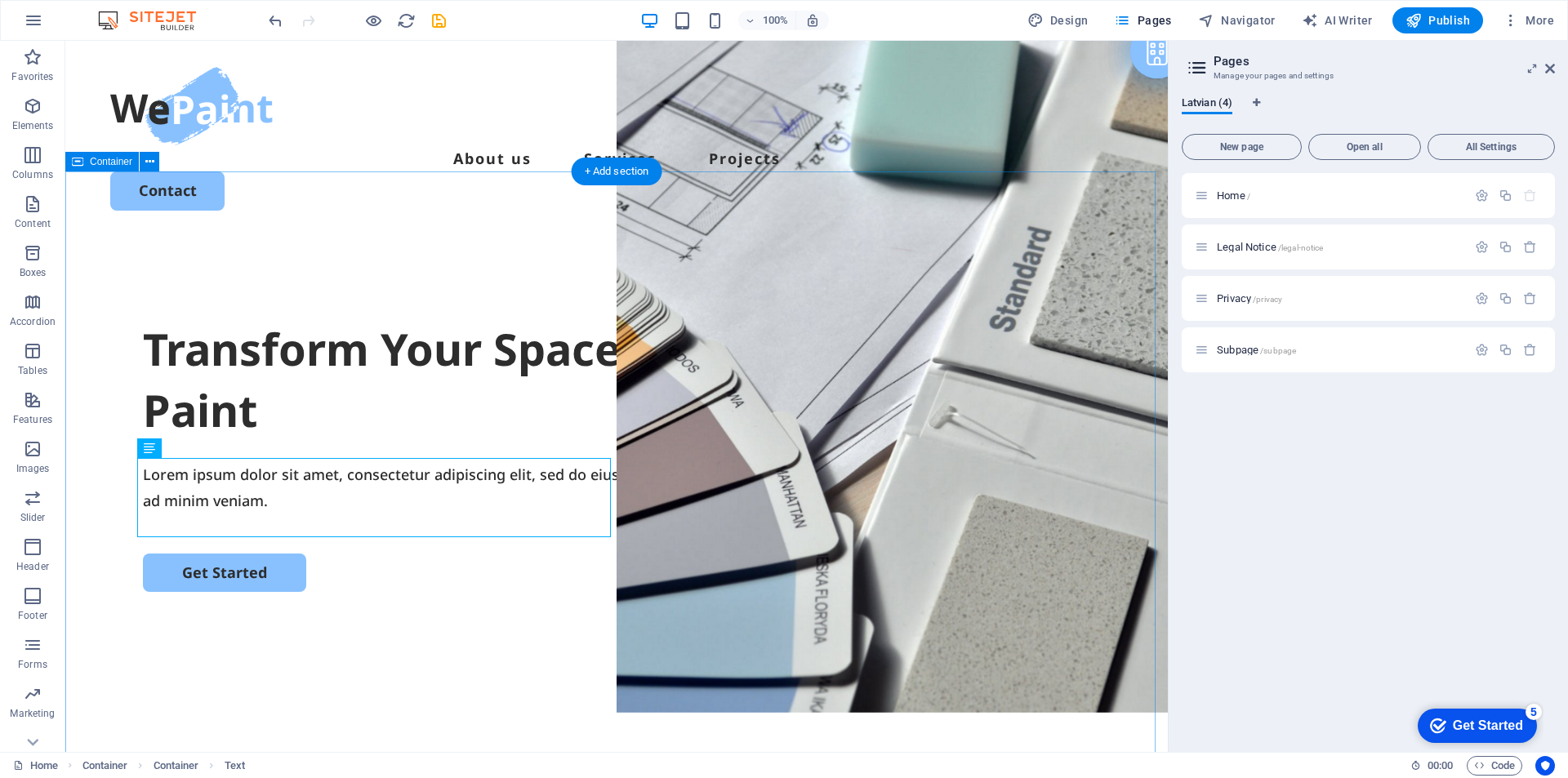
drag, startPoint x: 86, startPoint y: 488, endPoint x: 355, endPoint y: 231, distance: 372.0
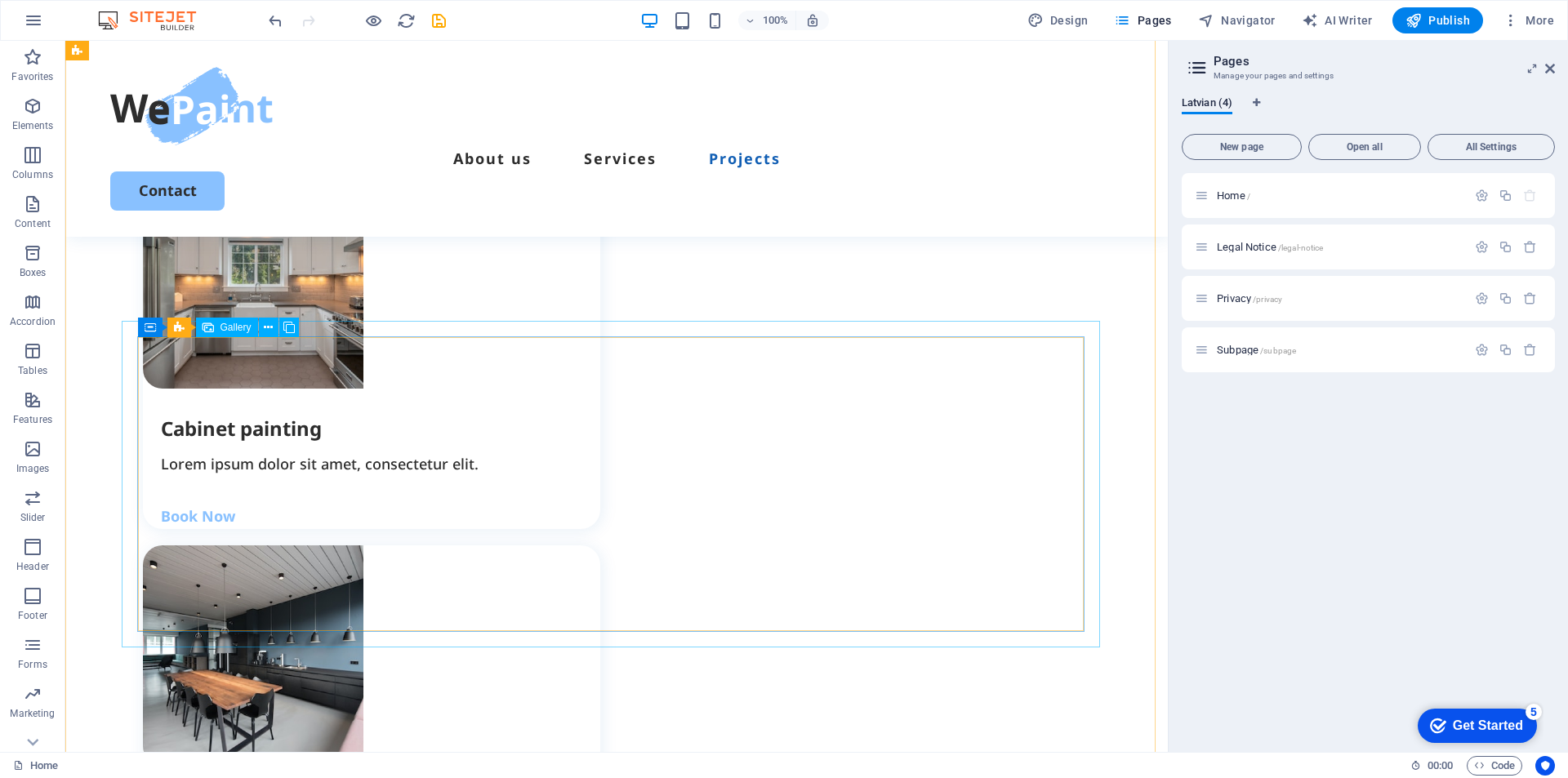
scroll to position [2776, 0]
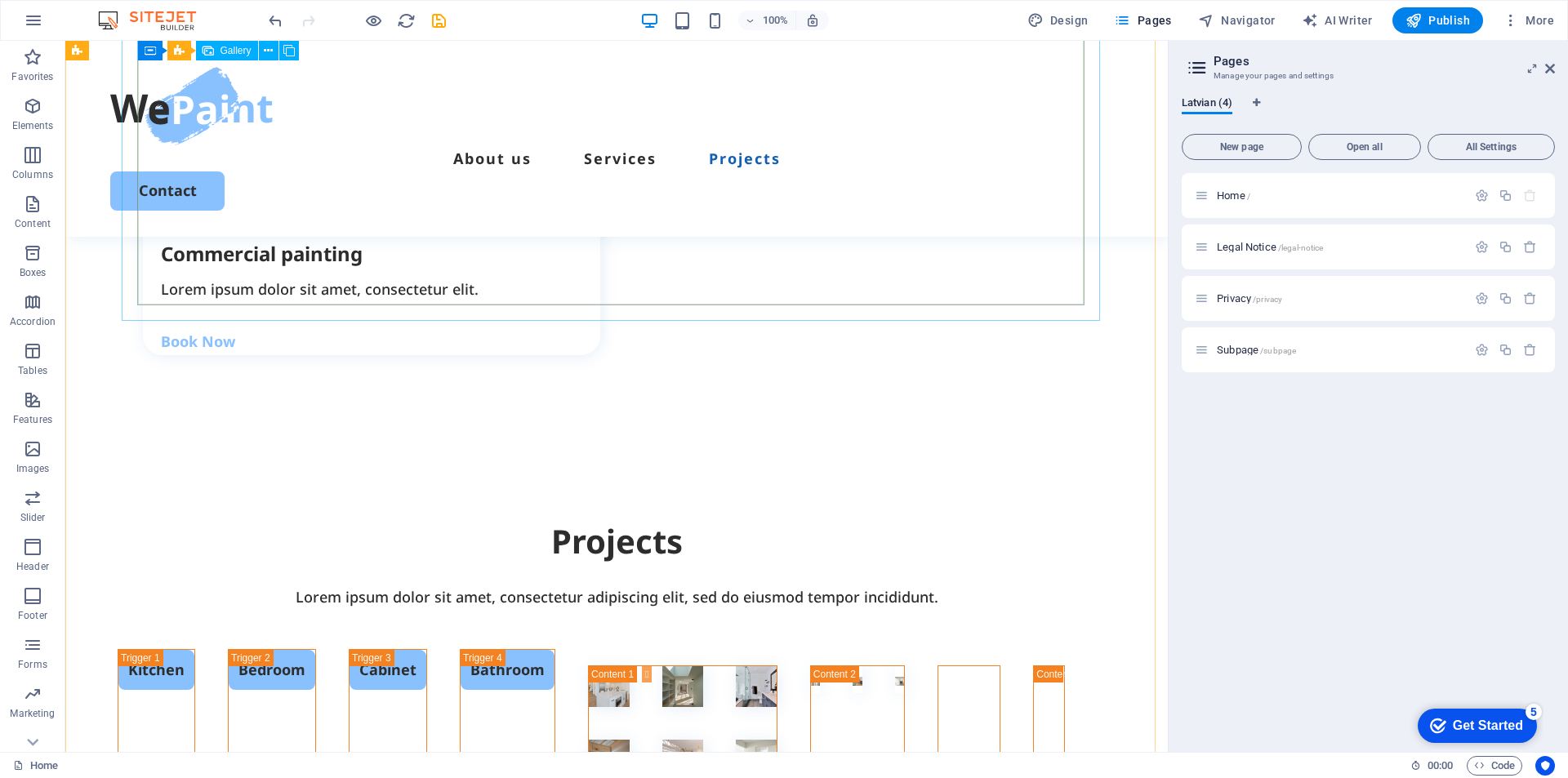
scroll to position [3103, 0]
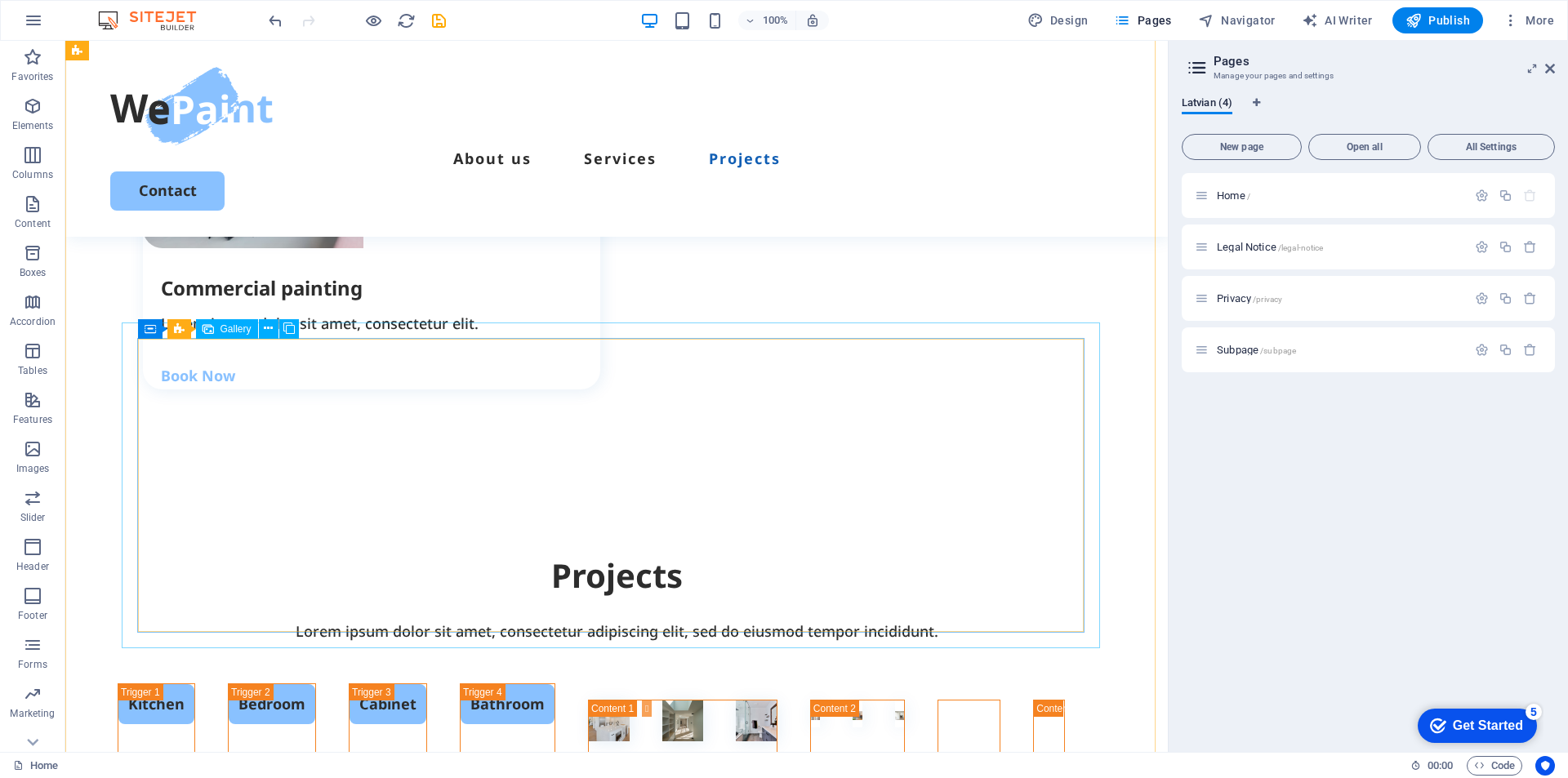
click at [971, 700] on li at bounding box center [971, 713] width 0 height 26
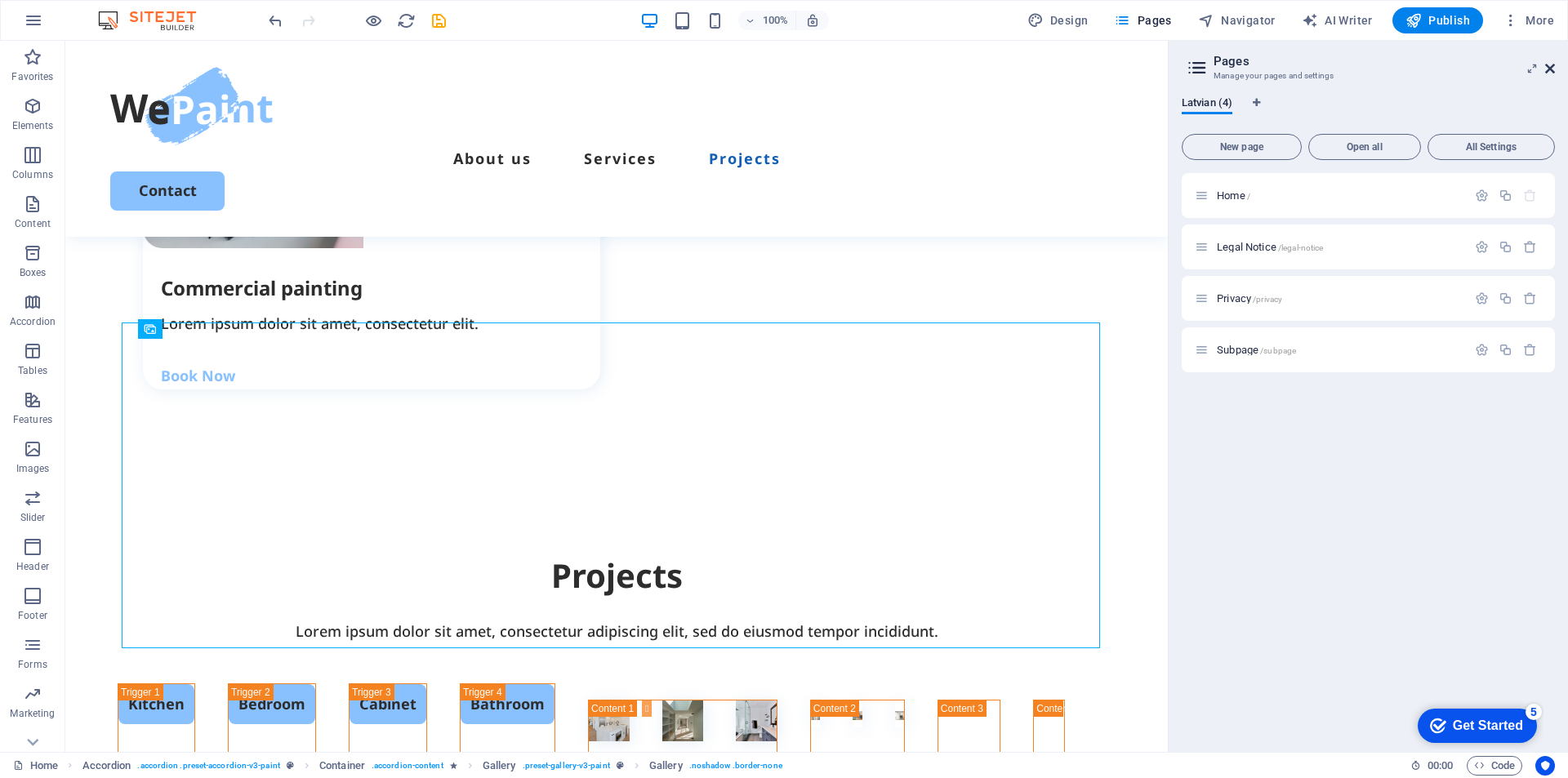
click at [1553, 73] on icon at bounding box center [1550, 69] width 10 height 13
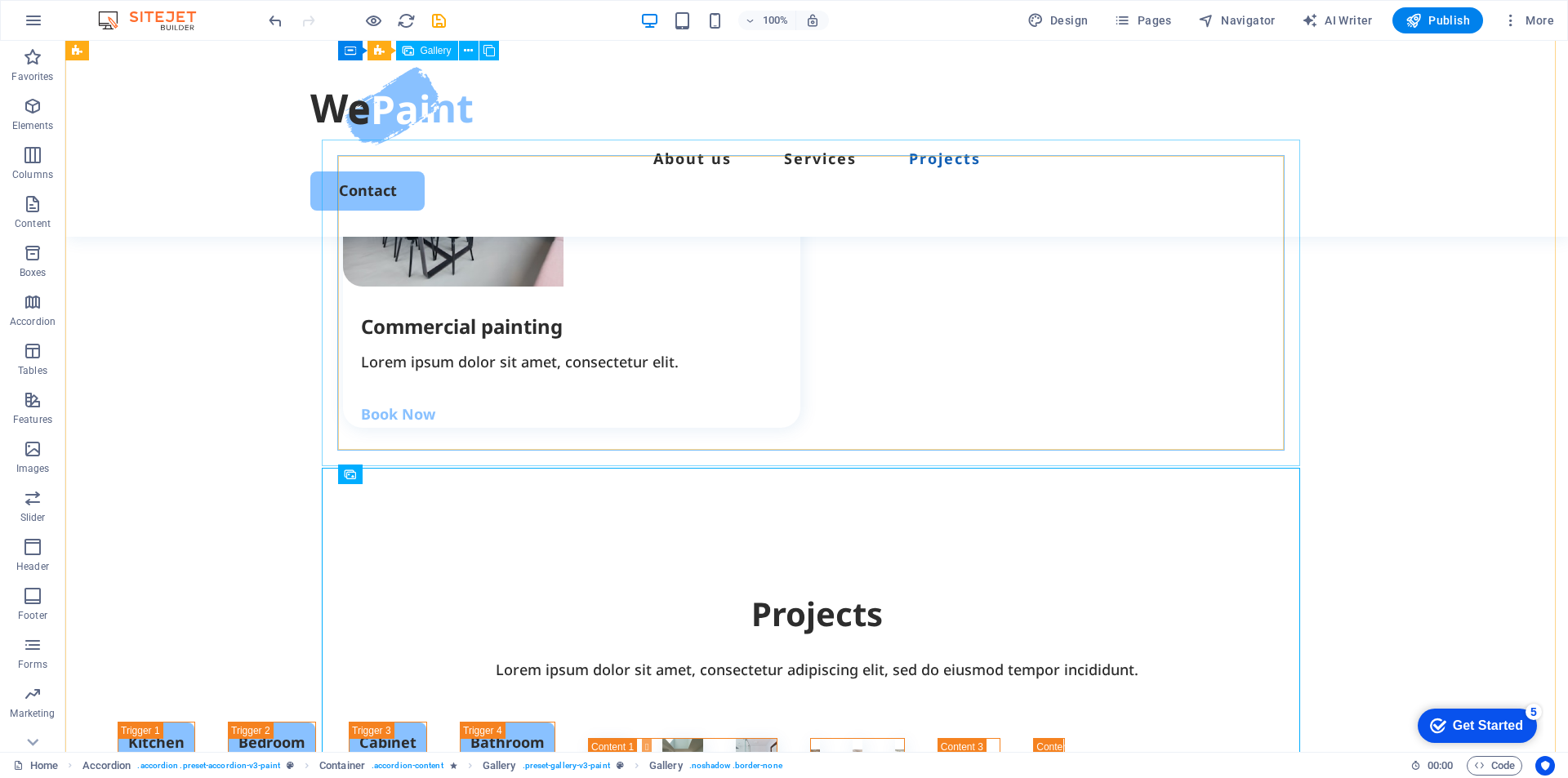
scroll to position [2939, 0]
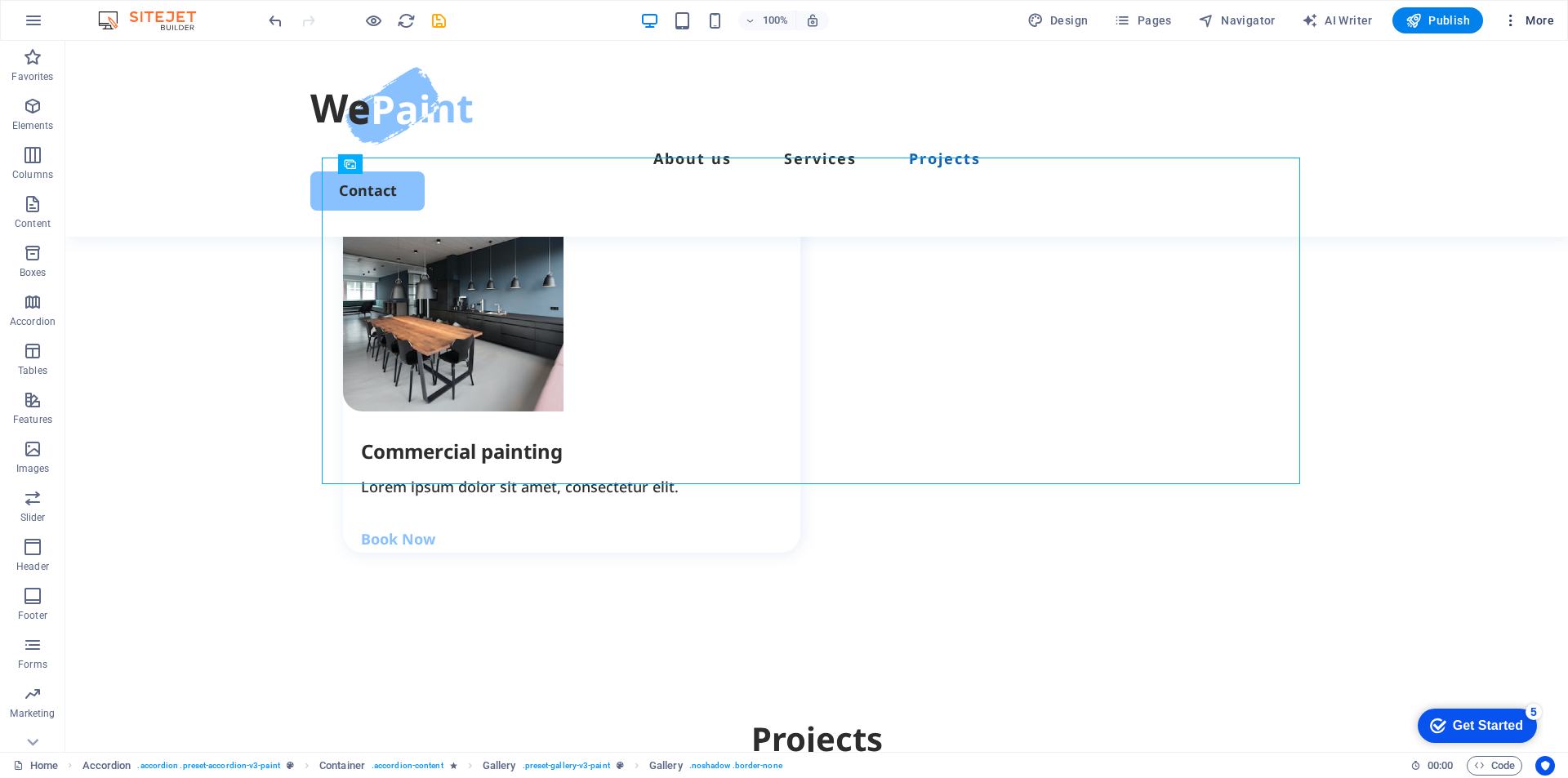
click at [1542, 18] on span "More" at bounding box center [1529, 20] width 52 height 17
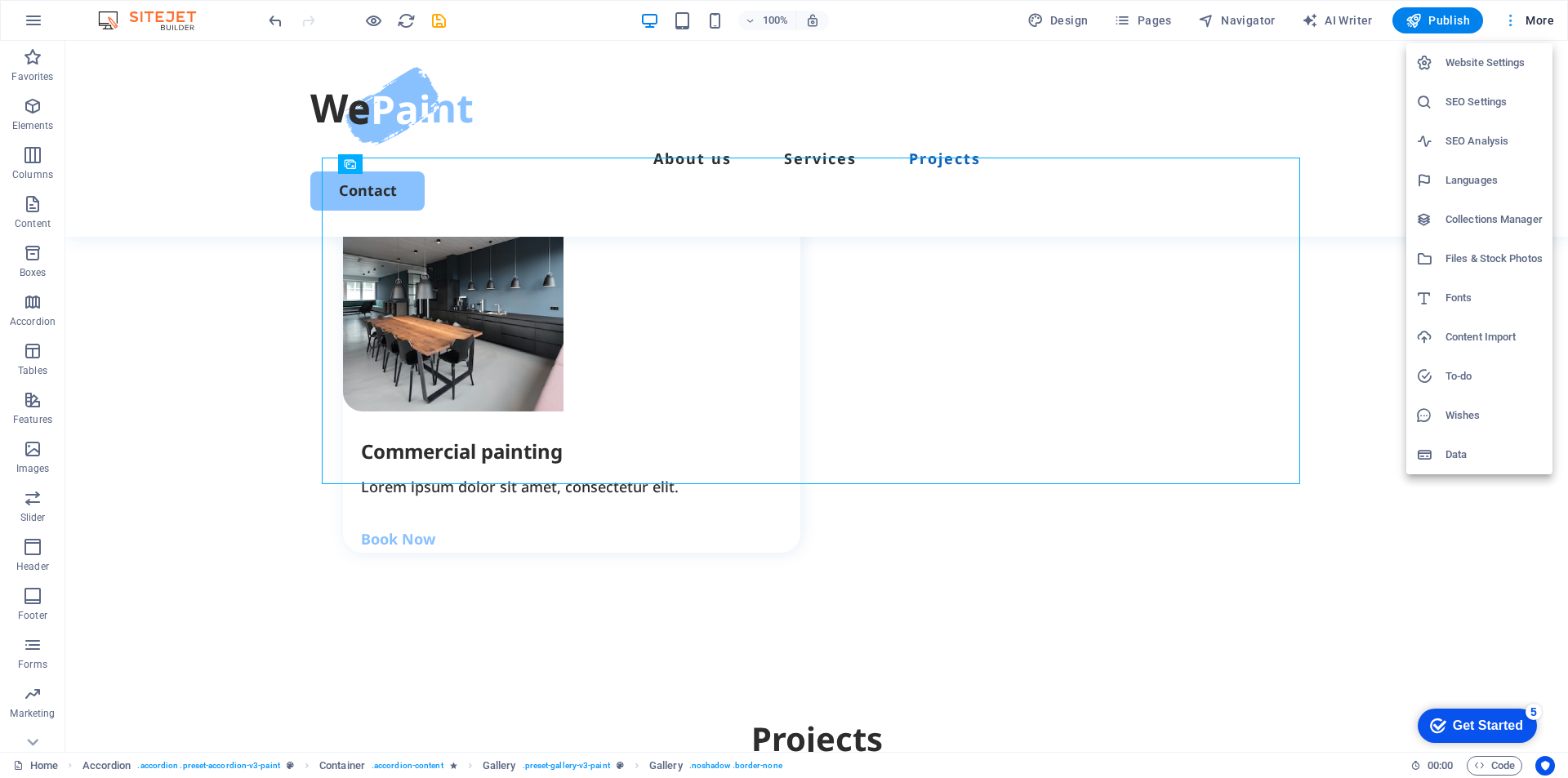
click at [1542, 18] on div at bounding box center [784, 389] width 1568 height 778
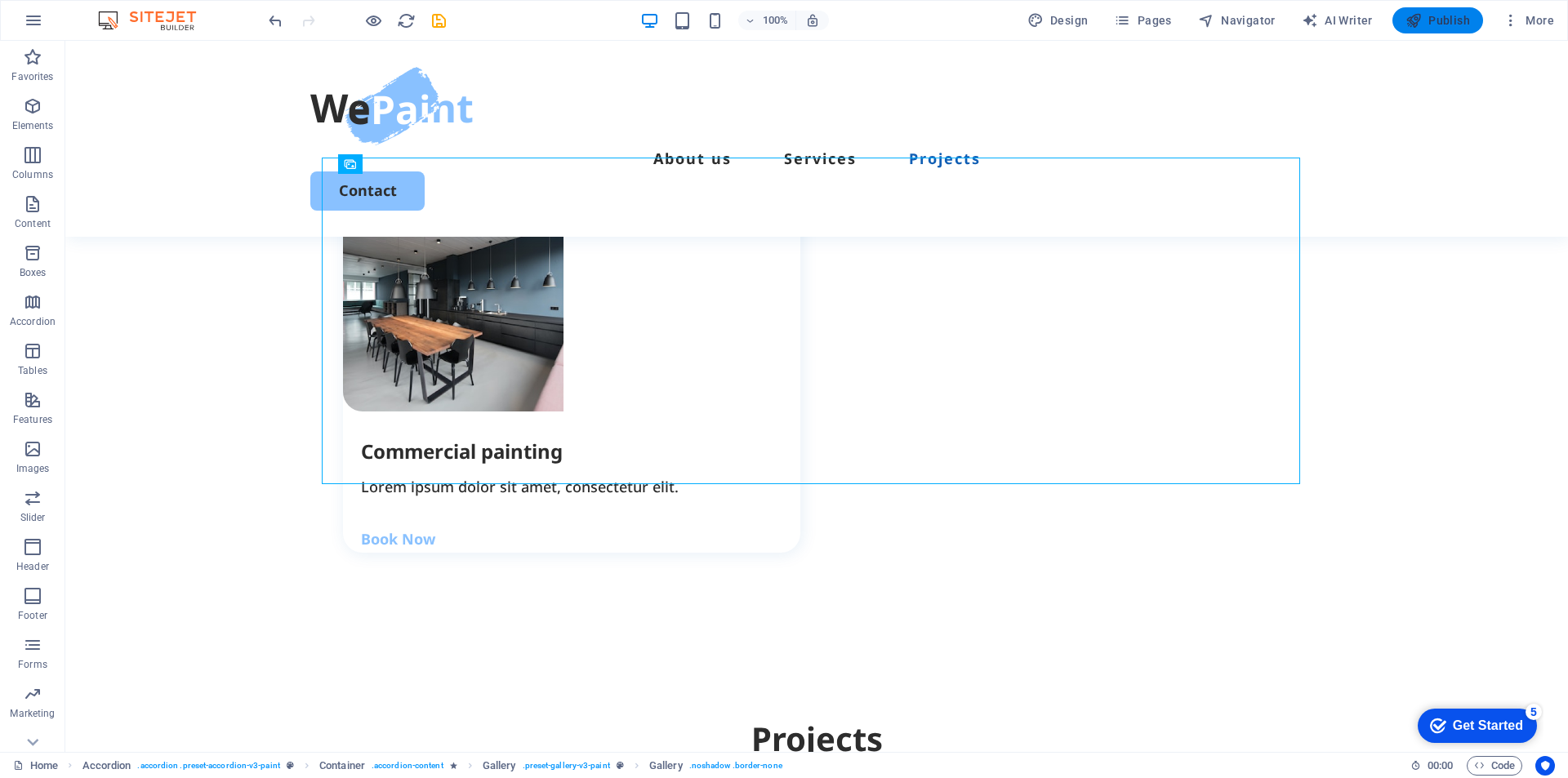
click at [1441, 20] on span "Publish" at bounding box center [1438, 20] width 65 height 17
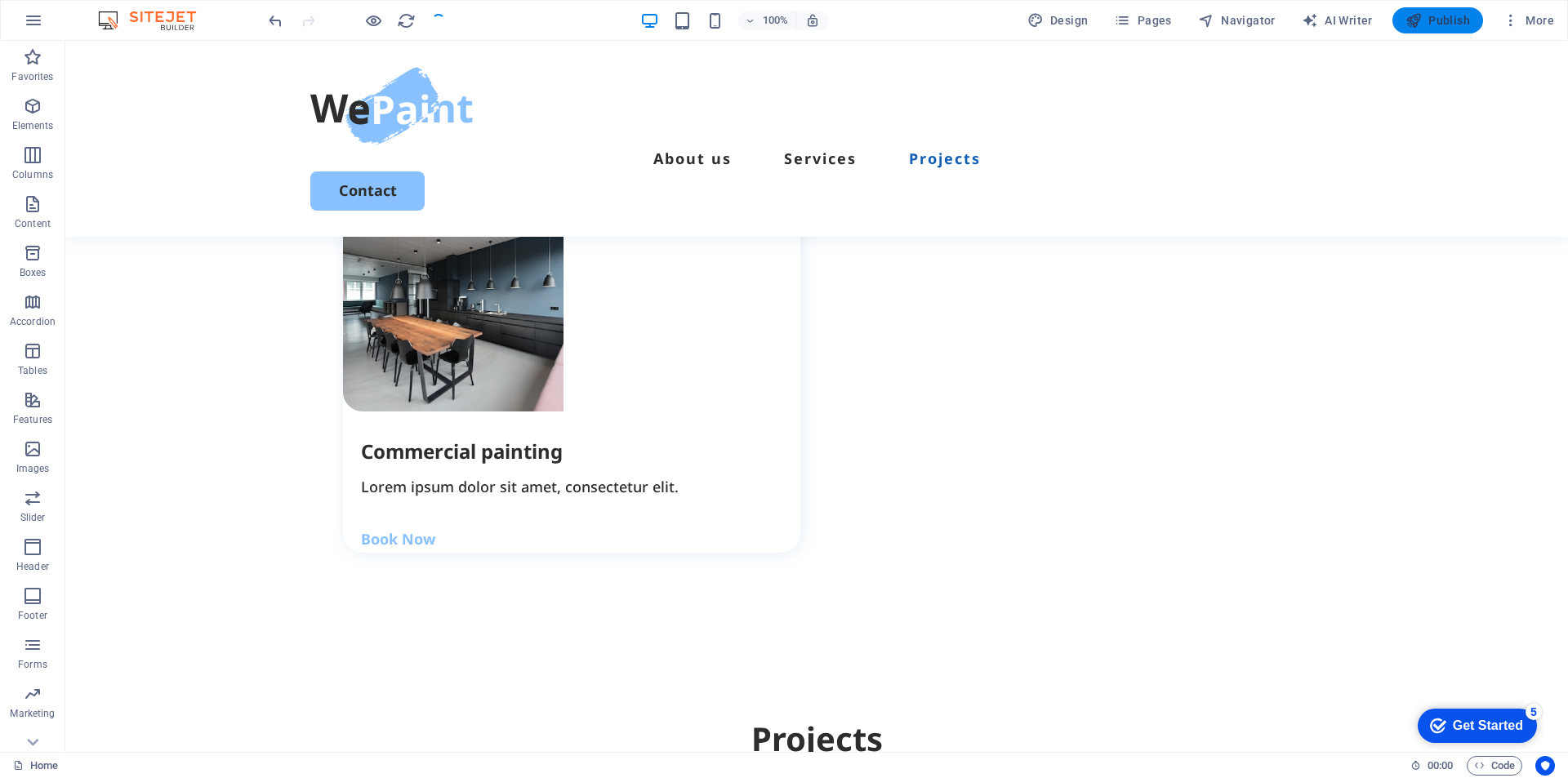
click at [1458, 11] on button "Publish" at bounding box center [1438, 20] width 91 height 26
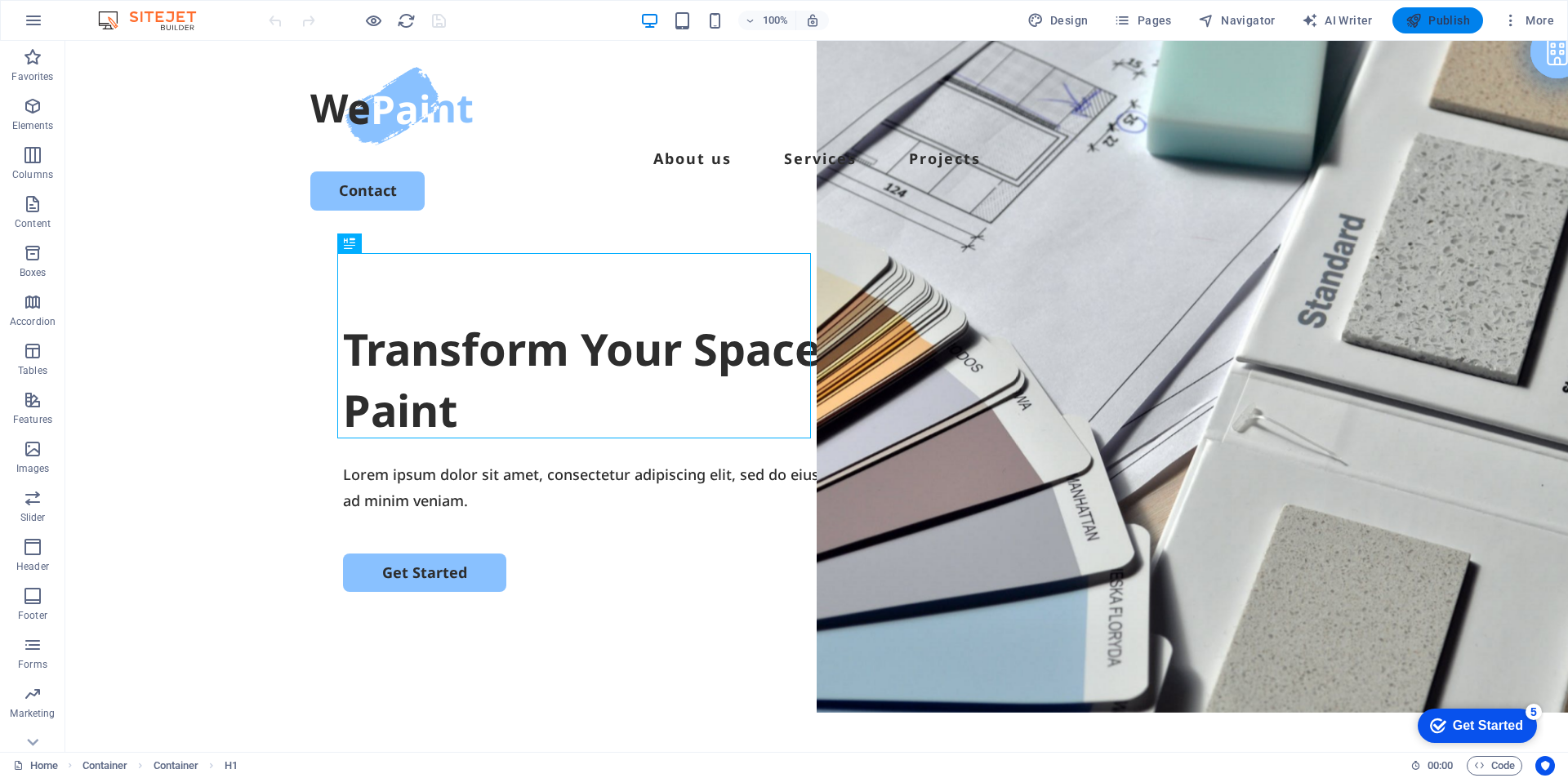
click at [1458, 14] on span "Publish" at bounding box center [1438, 20] width 65 height 17
